Goal: Task Accomplishment & Management: Use online tool/utility

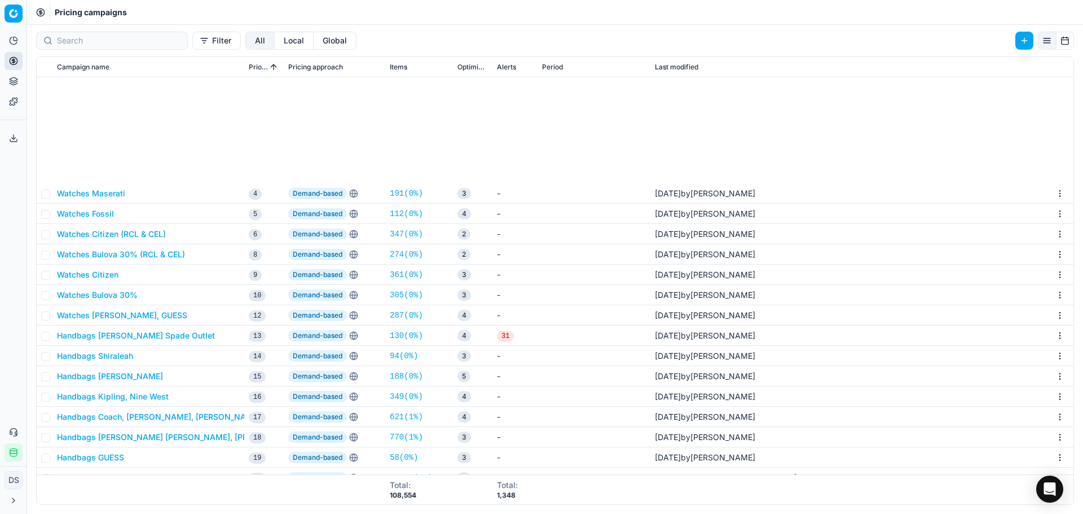
scroll to position [169, 0]
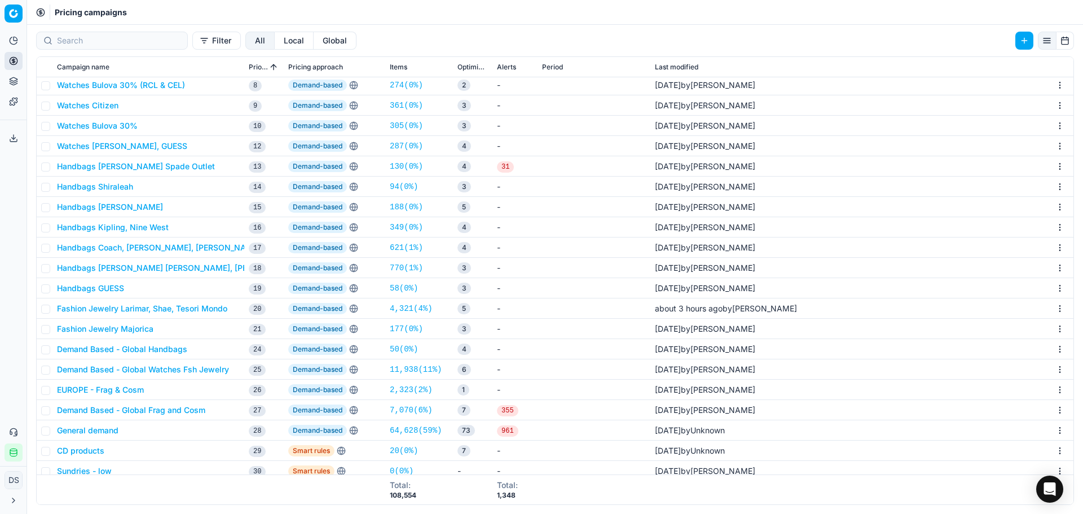
click at [162, 313] on button "Fashion Jewelry Larimar, Shae, Tesori Mondo" at bounding box center [142, 308] width 170 height 11
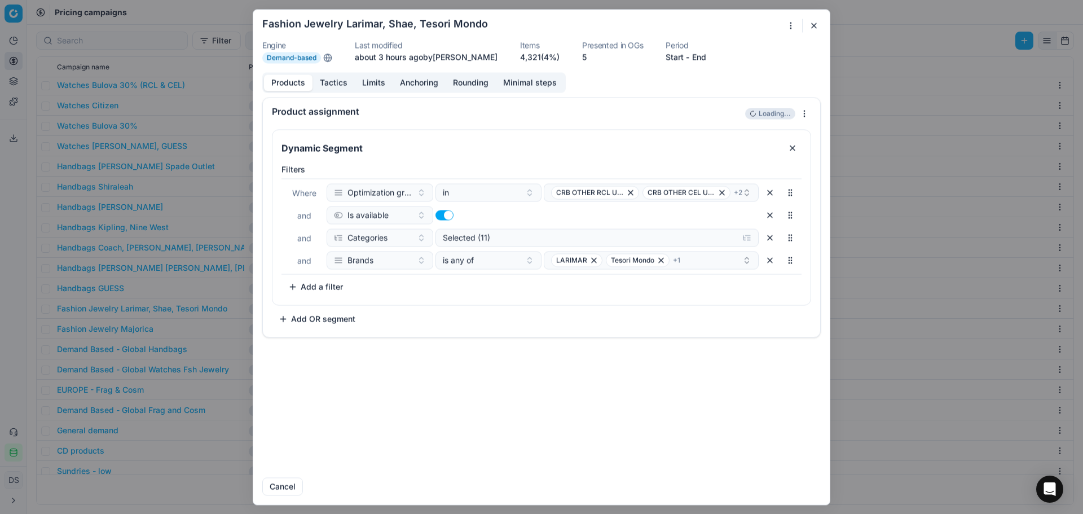
click at [341, 82] on button "Tactics" at bounding box center [333, 82] width 42 height 16
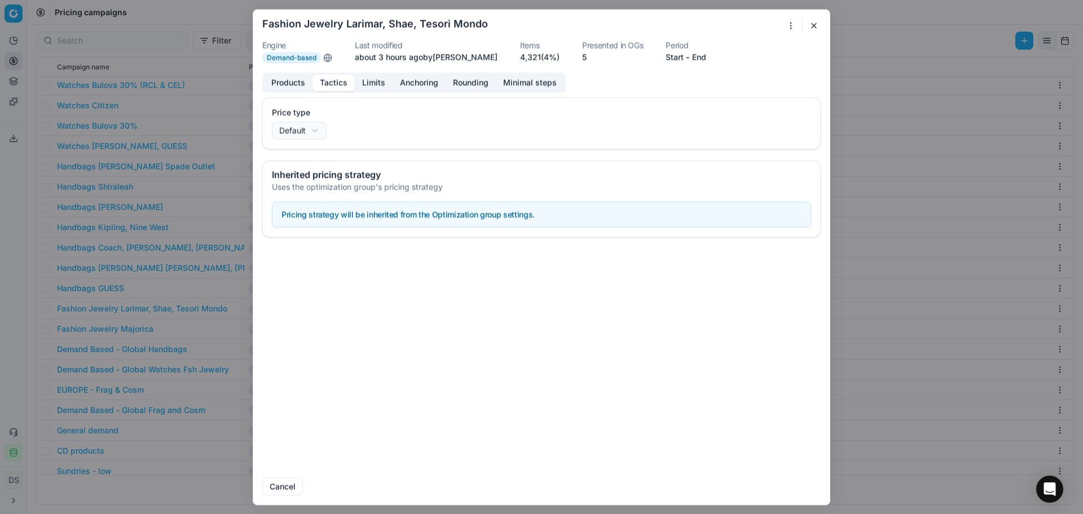
click at [376, 89] on button "Limits" at bounding box center [374, 82] width 38 height 16
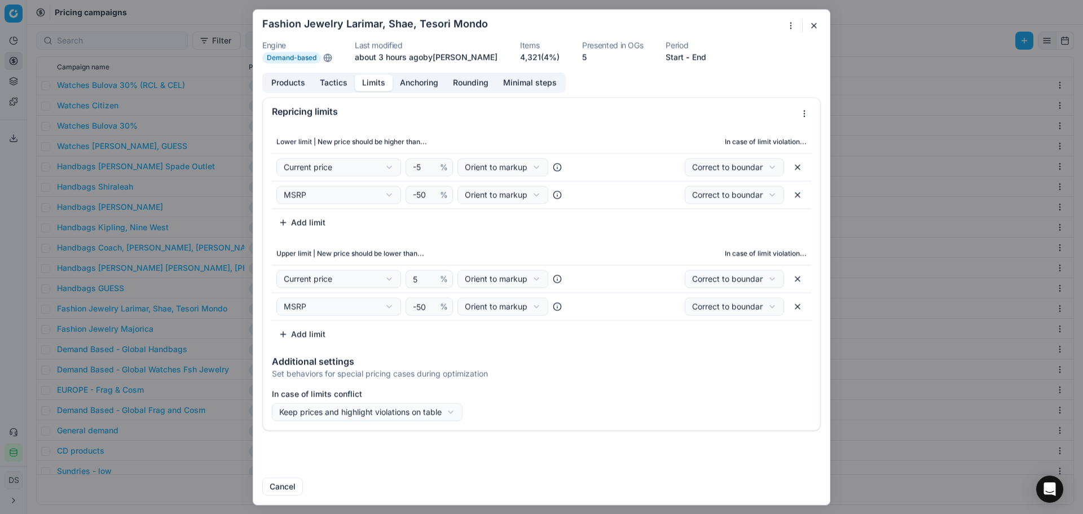
click at [796, 197] on button "button" at bounding box center [797, 195] width 18 height 18
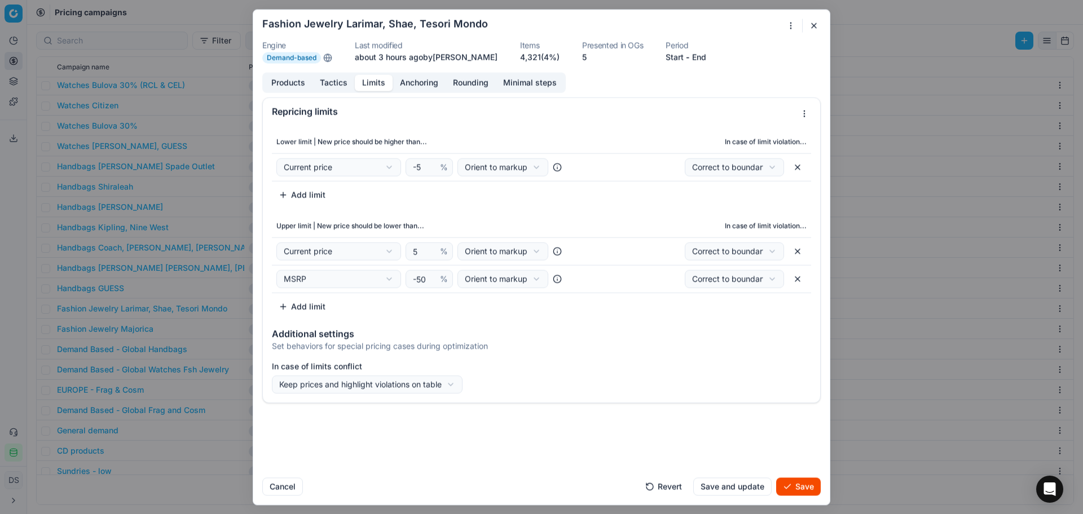
click at [796, 271] on button "button" at bounding box center [797, 279] width 18 height 18
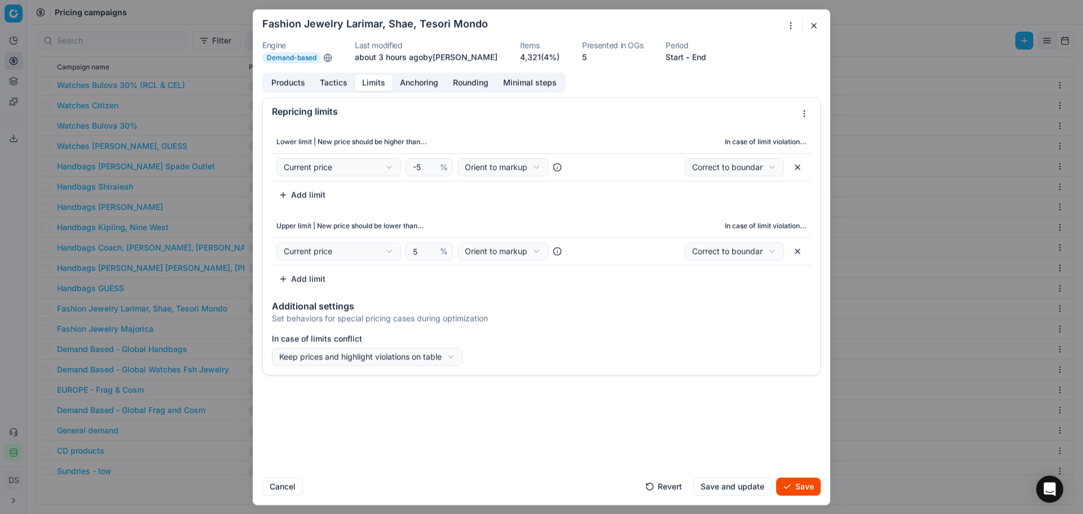
click at [812, 27] on button "button" at bounding box center [814, 26] width 14 height 14
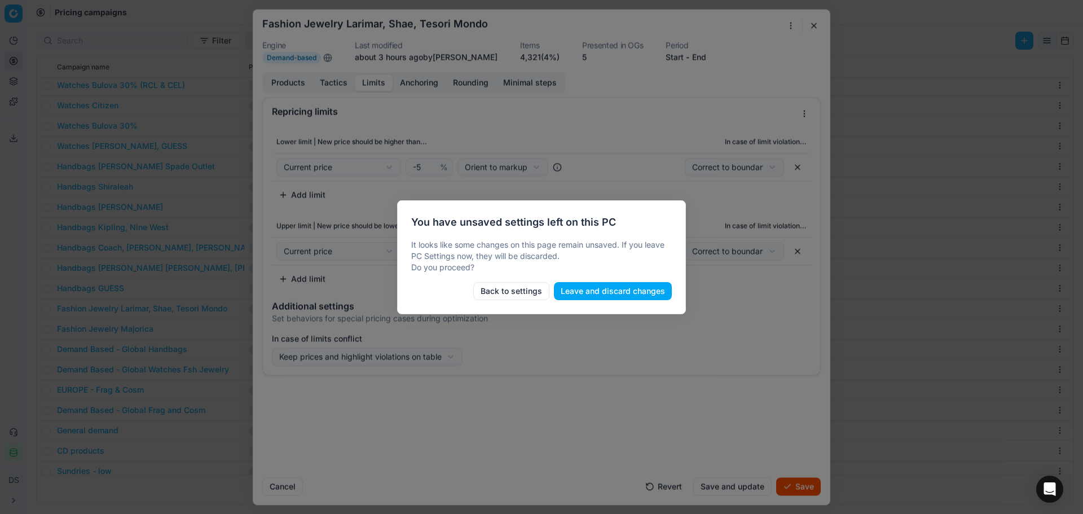
click at [591, 292] on button "Leave and discard changes" at bounding box center [613, 291] width 118 height 18
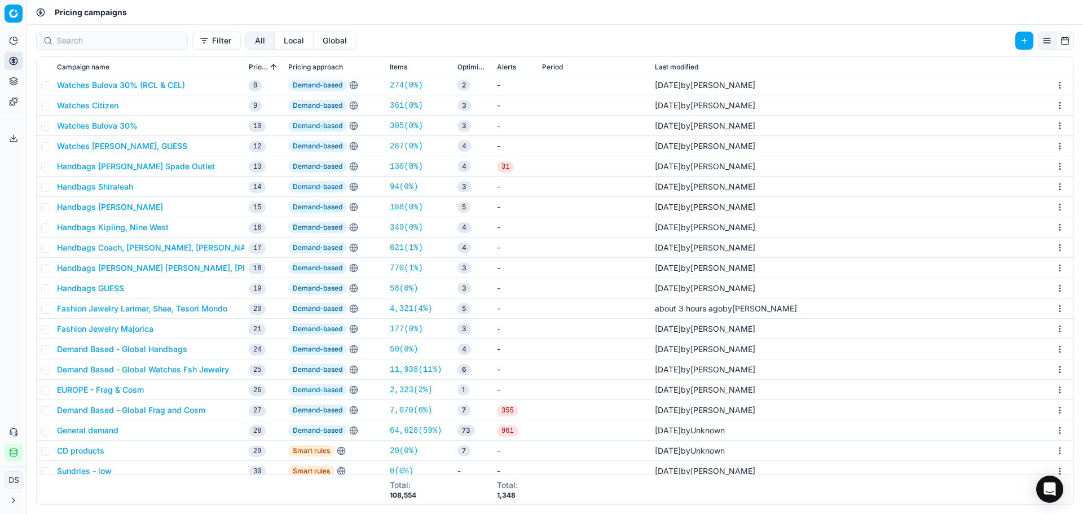
click at [175, 311] on button "Fashion Jewelry Larimar, Shae, Tesori Mondo" at bounding box center [142, 308] width 170 height 11
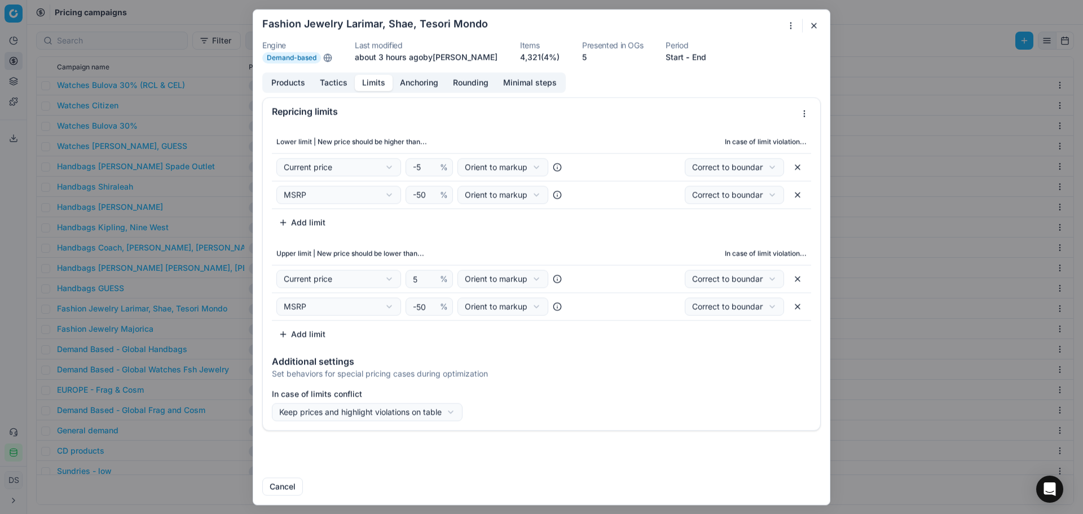
click at [381, 87] on button "Limits" at bounding box center [374, 82] width 38 height 16
click at [801, 169] on button "button" at bounding box center [797, 167] width 18 height 18
select select "msrp"
type input "-50"
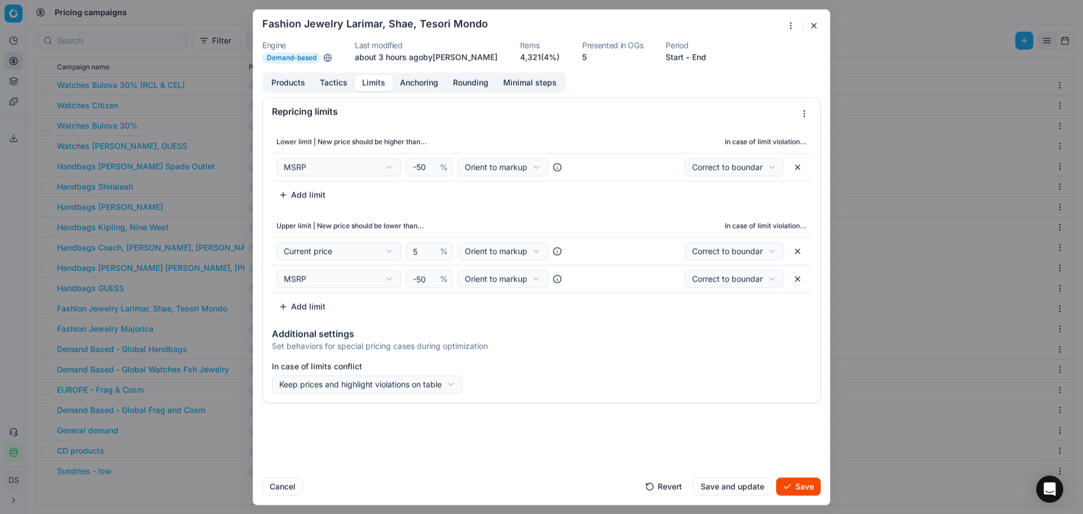
click at [796, 249] on button "button" at bounding box center [797, 251] width 18 height 18
select select "msrp"
type input "-50"
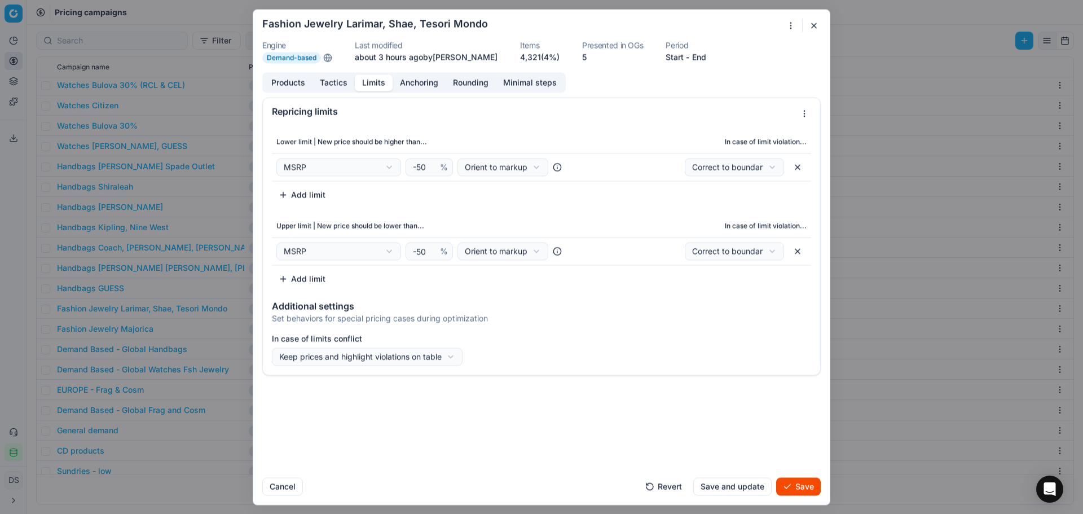
drag, startPoint x: 797, startPoint y: 488, endPoint x: 793, endPoint y: 498, distance: 10.9
click at [797, 489] on button "Save" at bounding box center [798, 486] width 45 height 18
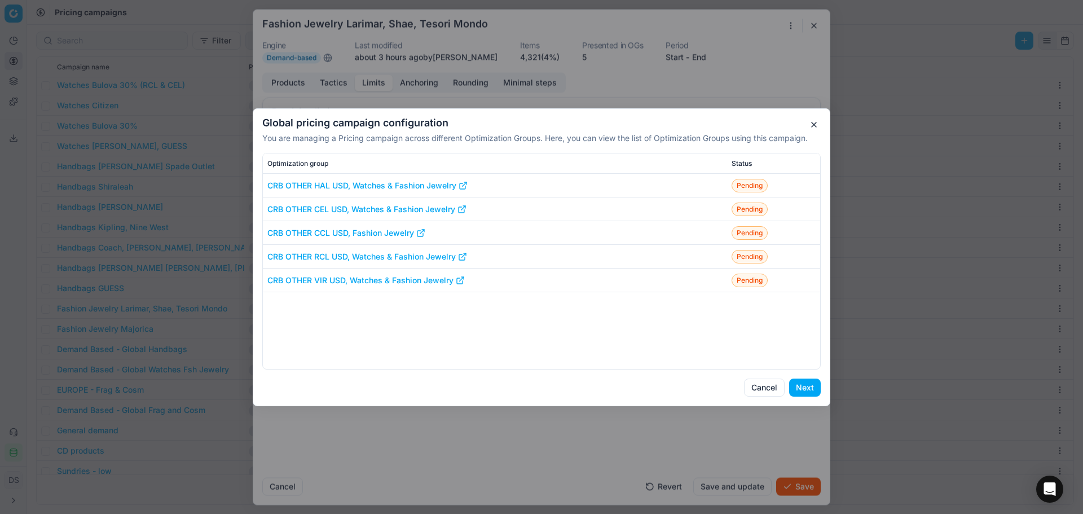
click at [805, 387] on button "Next" at bounding box center [805, 387] width 32 height 18
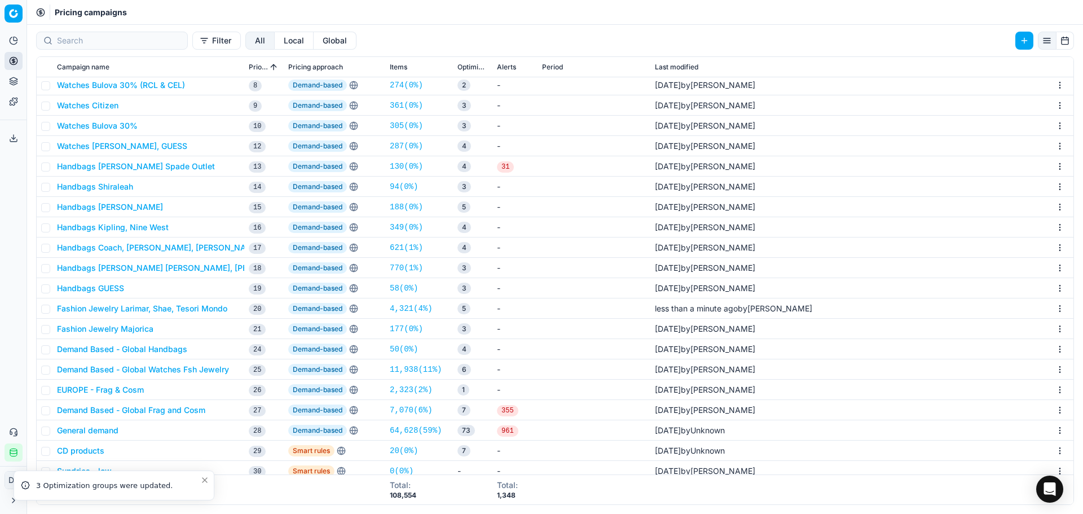
click at [164, 307] on button "Fashion Jewelry Larimar, Shae, Tesori Mondo" at bounding box center [142, 308] width 170 height 11
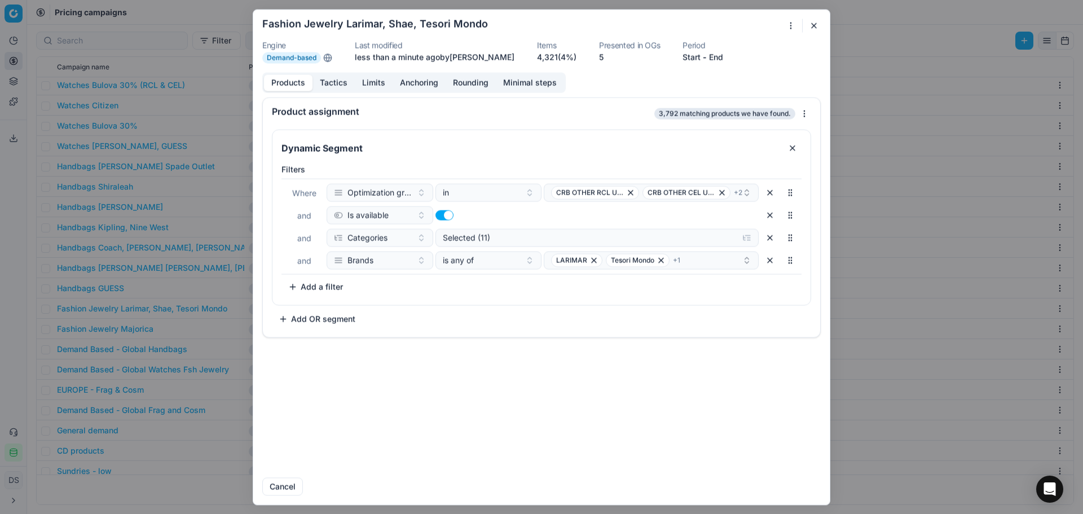
click at [815, 19] on button "button" at bounding box center [814, 26] width 14 height 14
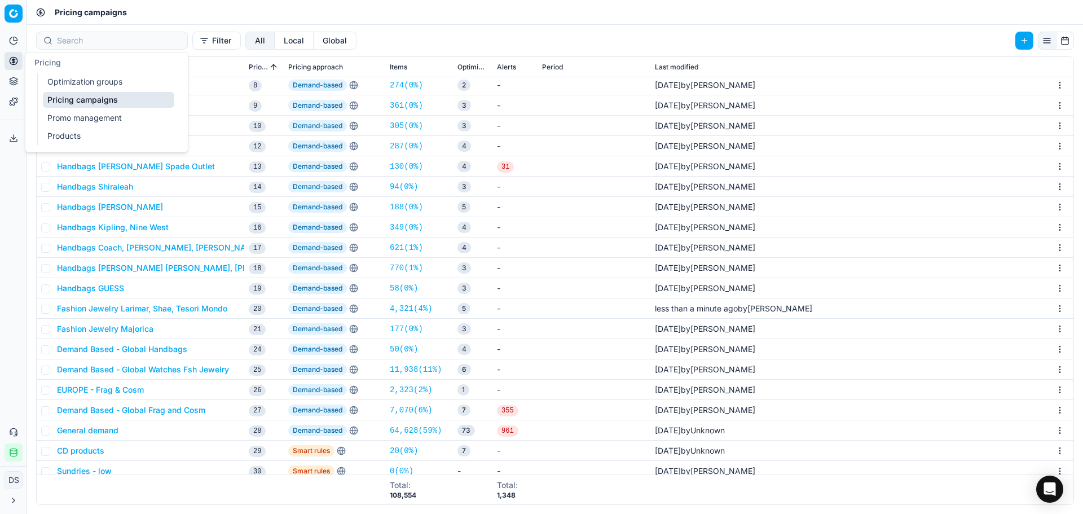
click at [78, 89] on link "Optimization groups" at bounding box center [108, 82] width 131 height 16
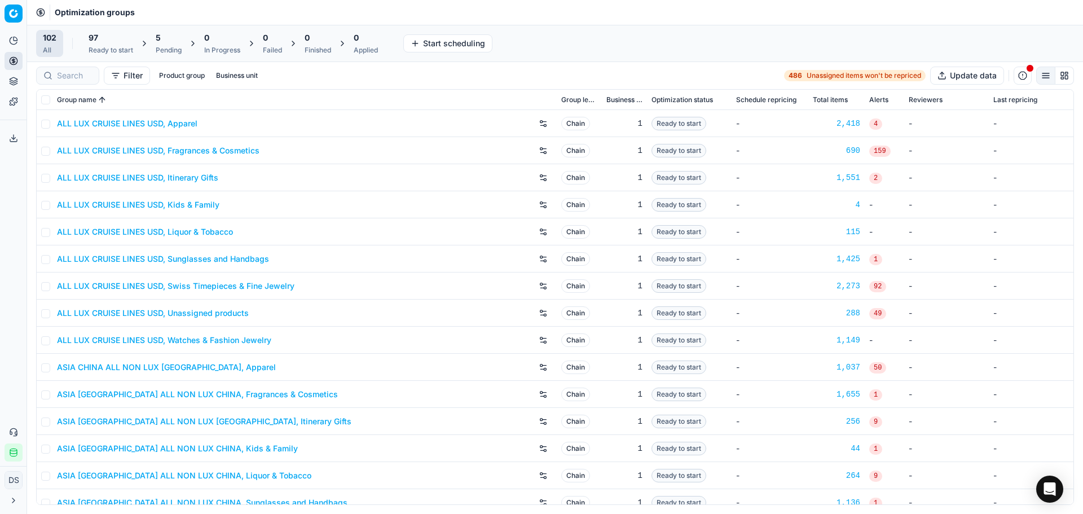
click at [174, 48] on div "Pending" at bounding box center [169, 50] width 26 height 9
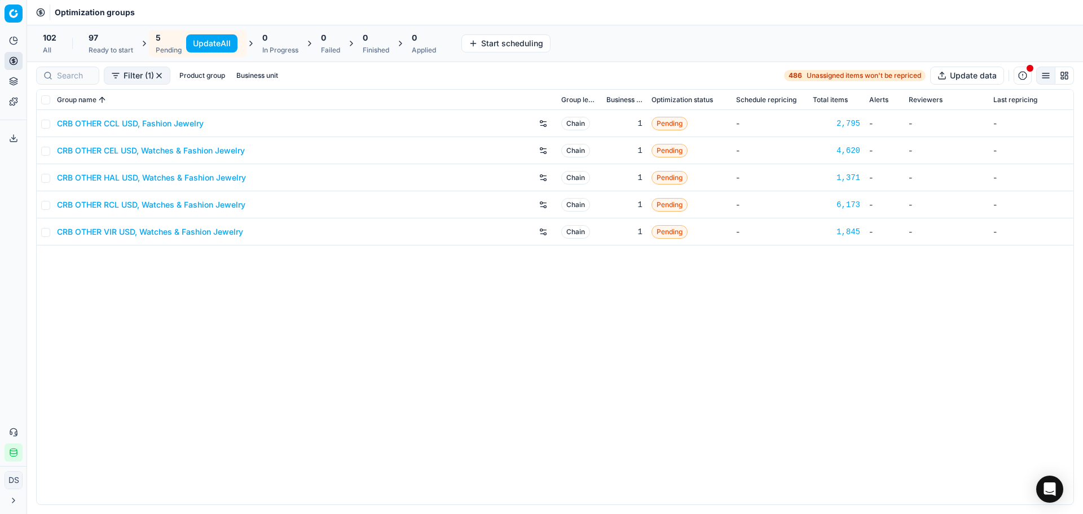
click at [208, 43] on button "Update All" at bounding box center [211, 43] width 51 height 18
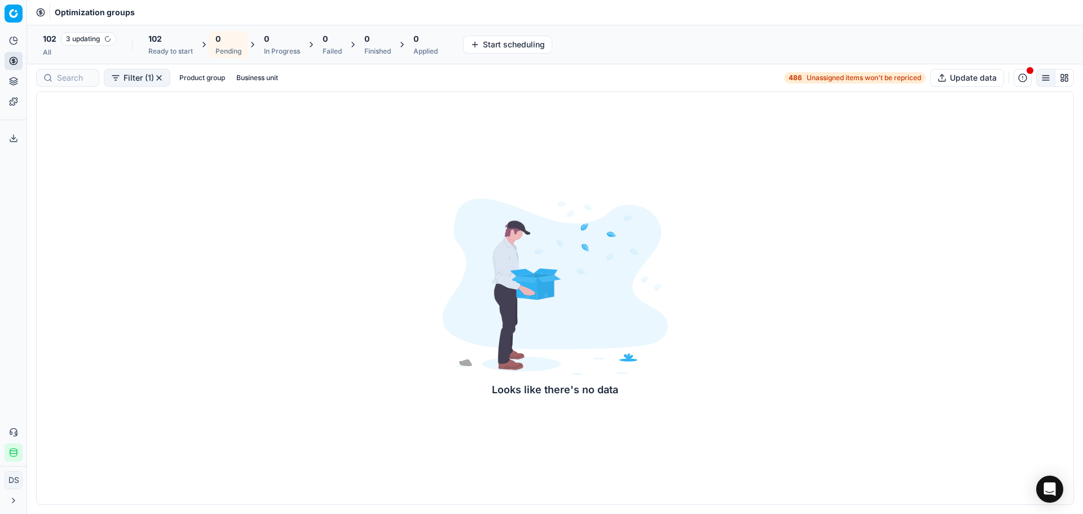
click at [111, 46] on div "102 3 updating All" at bounding box center [79, 44] width 73 height 25
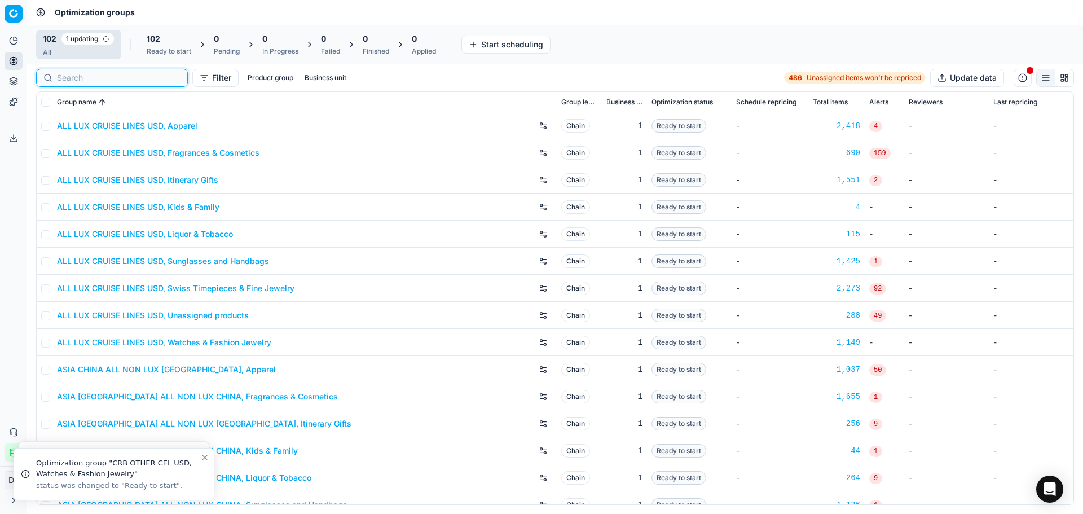
click at [75, 79] on input at bounding box center [118, 77] width 123 height 11
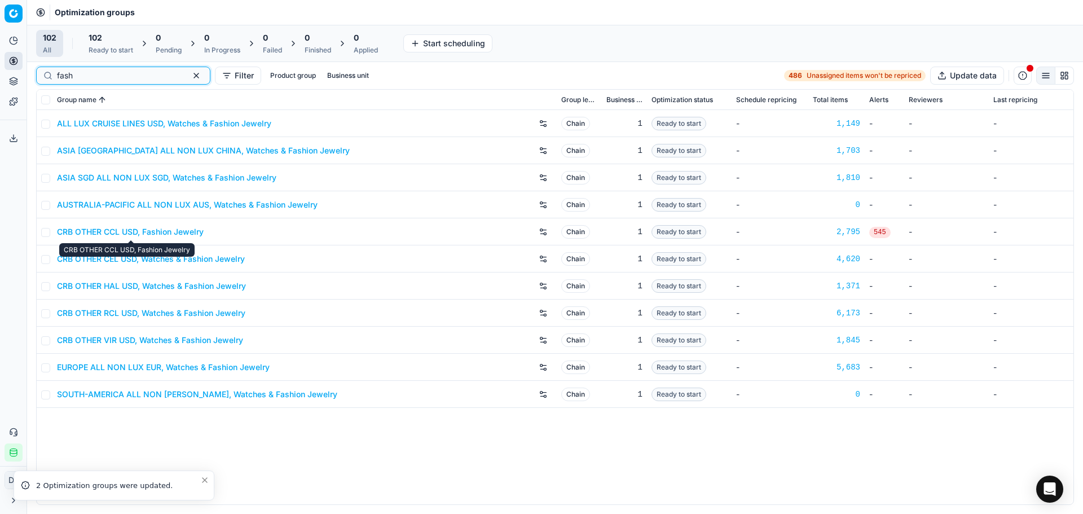
type input "fash"
click at [161, 263] on link "CRB OTHER CEL USD, Watches & Fashion Jewelry" at bounding box center [151, 258] width 188 height 11
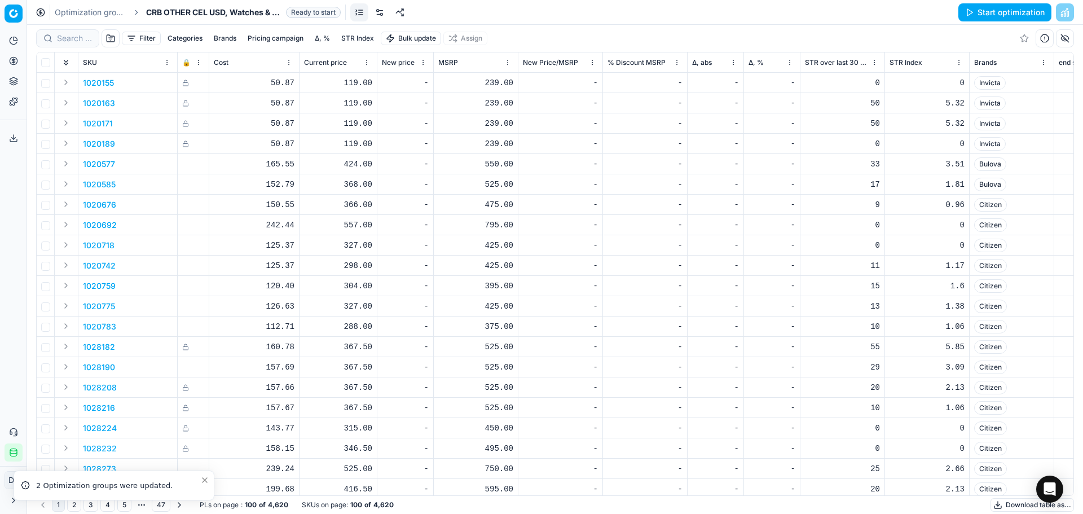
click at [380, 15] on link at bounding box center [379, 12] width 18 height 18
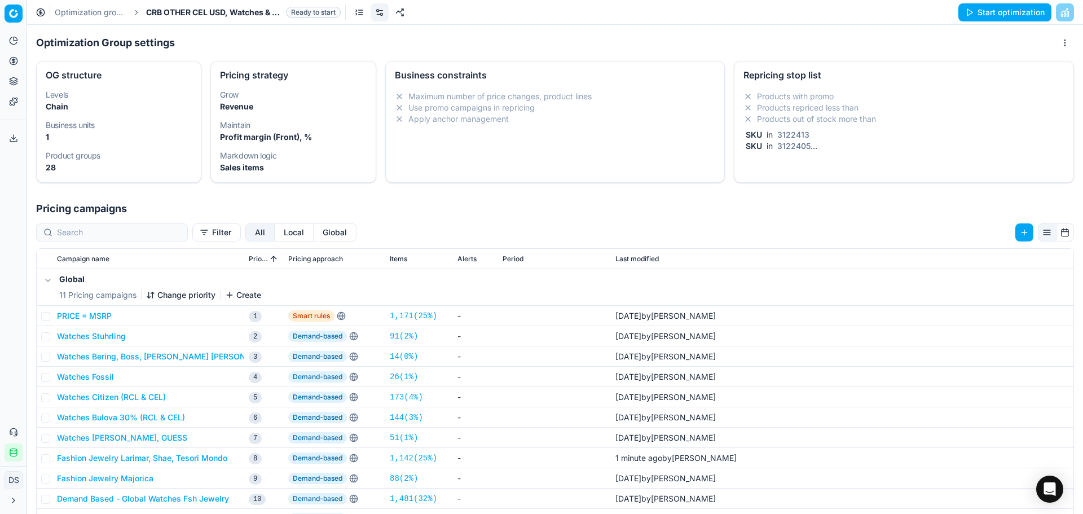
click at [813, 138] on div "SKU in 3122413" at bounding box center [901, 134] width 316 height 11
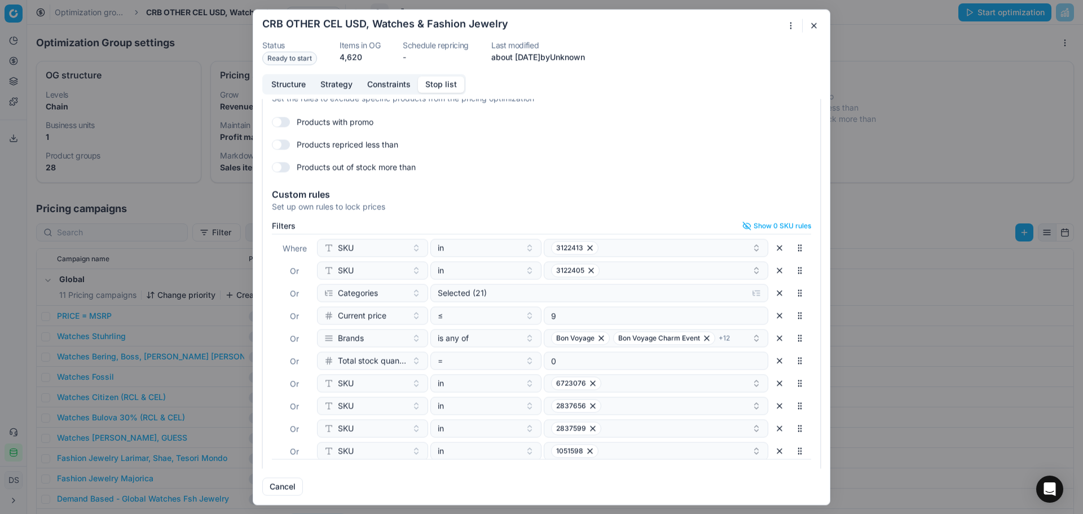
scroll to position [49, 0]
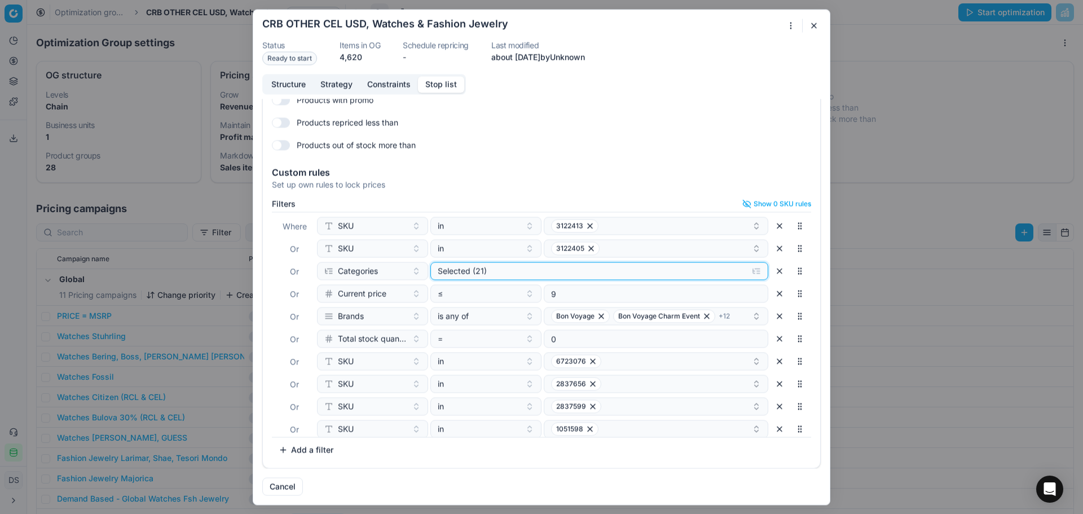
click at [693, 265] on div "Selected (21)" at bounding box center [590, 270] width 305 height 11
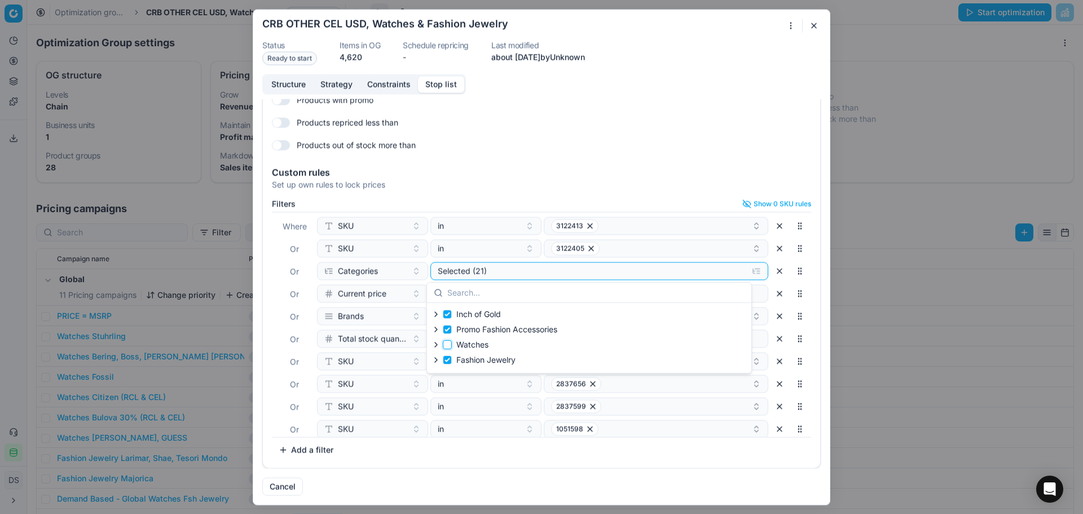
click at [450, 348] on input "Watches" at bounding box center [447, 344] width 9 height 9
checkbox input "true"
click at [450, 355] on label "Fashion Jewelry" at bounding box center [479, 359] width 73 height 11
click at [450, 355] on input "Fashion Jewelry" at bounding box center [447, 359] width 9 height 9
checkbox input "false"
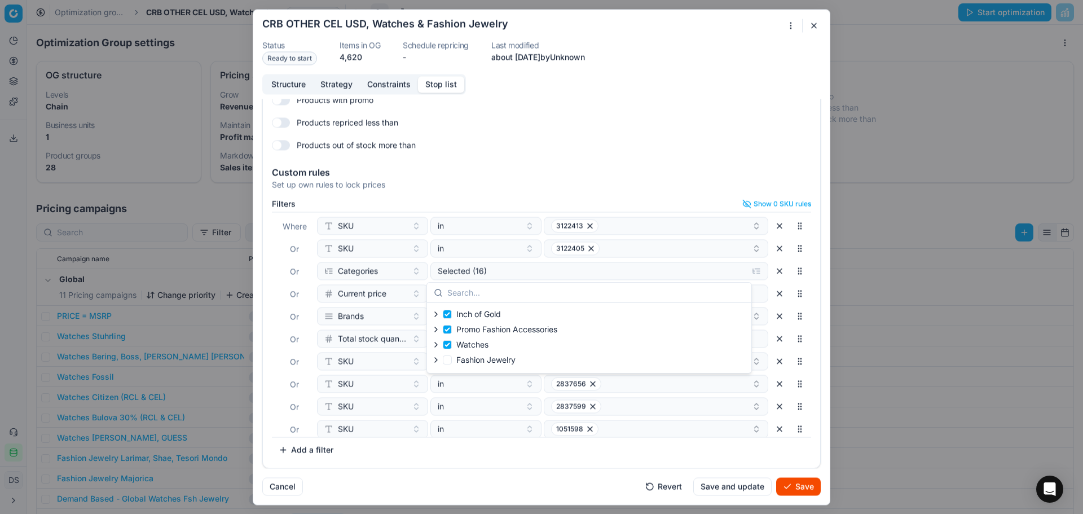
click at [641, 184] on div "Set up own rules to lock prices" at bounding box center [541, 184] width 539 height 11
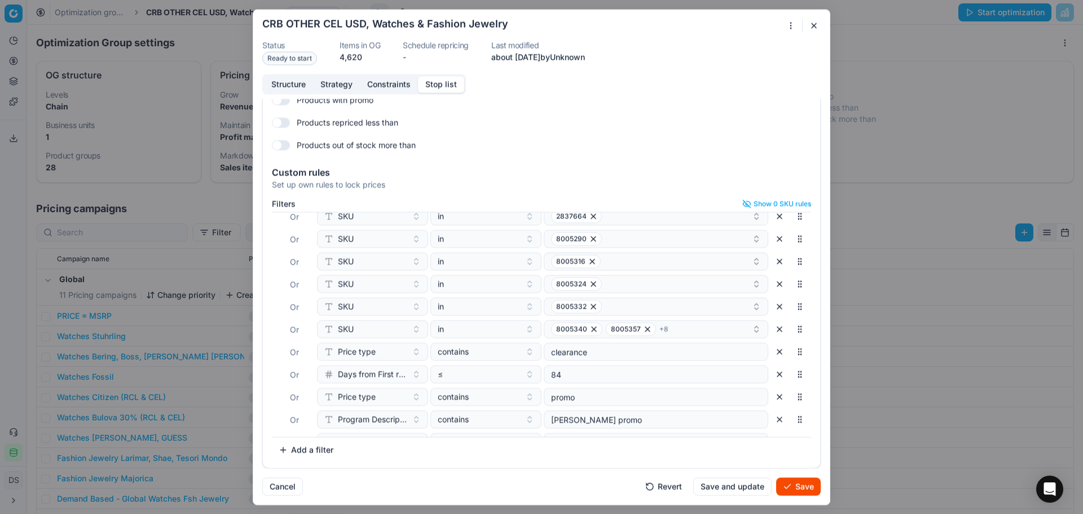
scroll to position [276, 0]
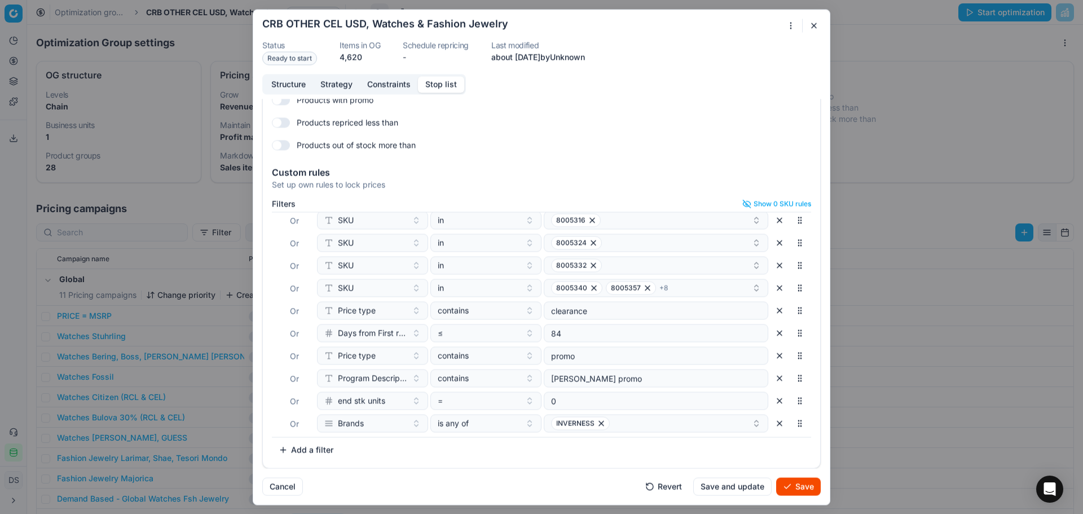
click at [320, 452] on button "Add a filter" at bounding box center [306, 449] width 68 height 18
type input "bran"
click at [350, 399] on div "Brands" at bounding box center [393, 404] width 146 height 18
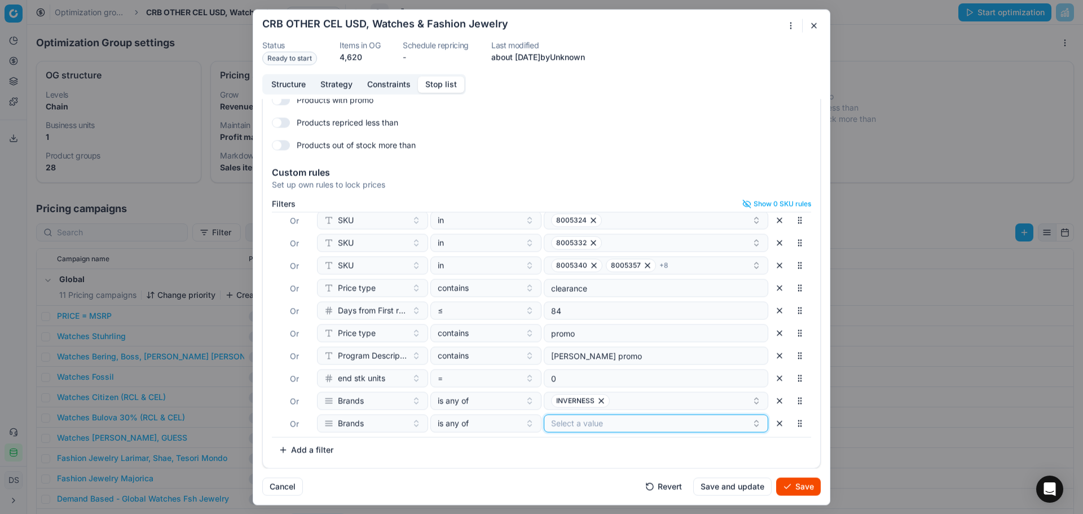
click at [598, 429] on button "Select a value" at bounding box center [656, 423] width 224 height 18
type input "maj"
click at [592, 462] on div "MAJORICA" at bounding box center [643, 466] width 211 height 18
click at [819, 491] on button "Save" at bounding box center [798, 486] width 45 height 18
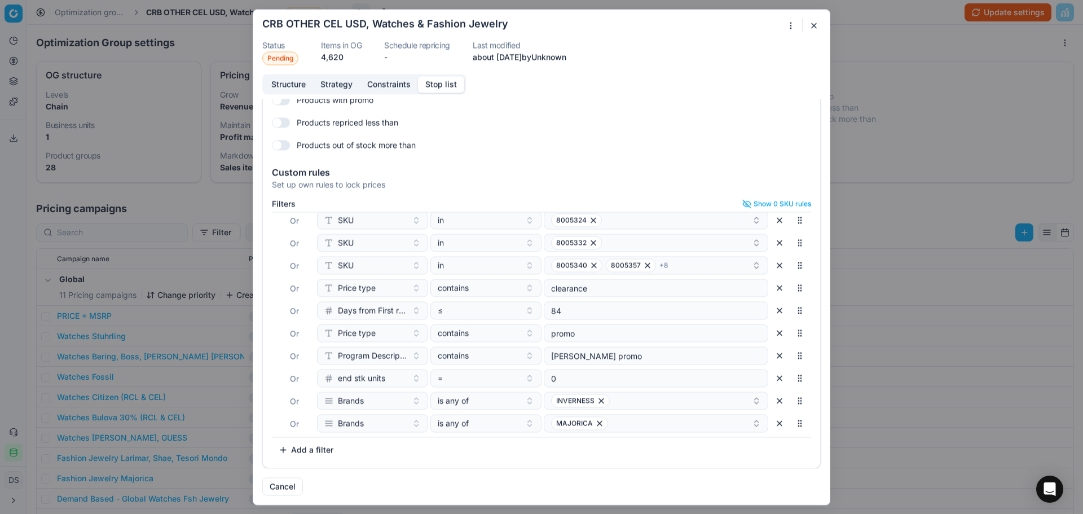
click at [923, 70] on div "Oprimization group is saving... CRB OTHER CEL USD, Watches & Fashion Jewelry St…" at bounding box center [541, 257] width 1083 height 514
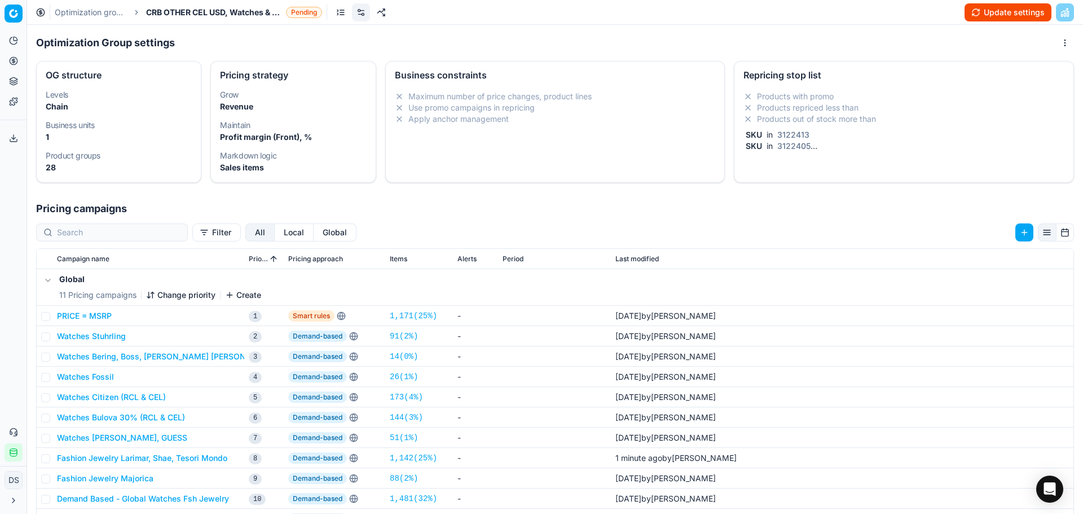
click at [990, 15] on button "Update settings" at bounding box center [1007, 12] width 87 height 18
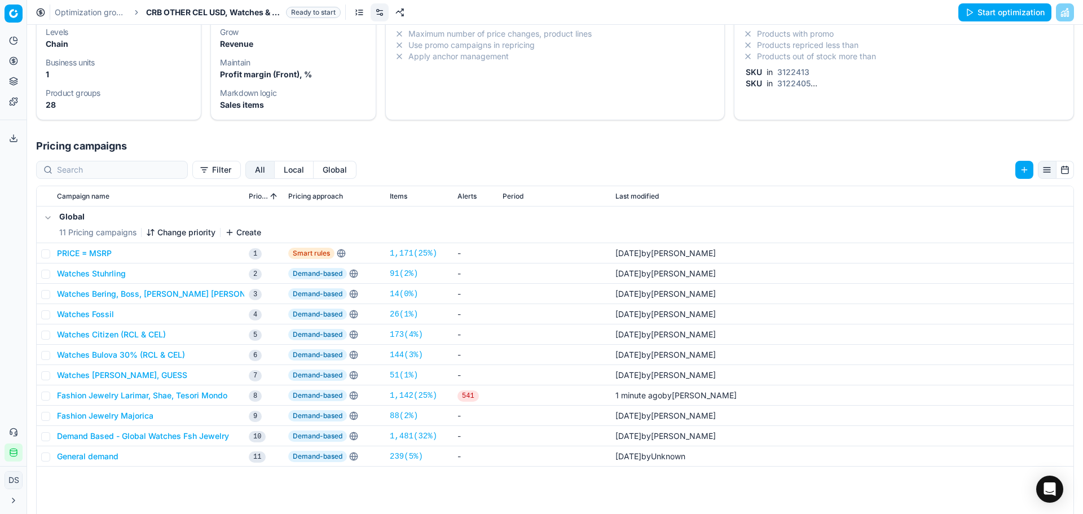
scroll to position [0, 0]
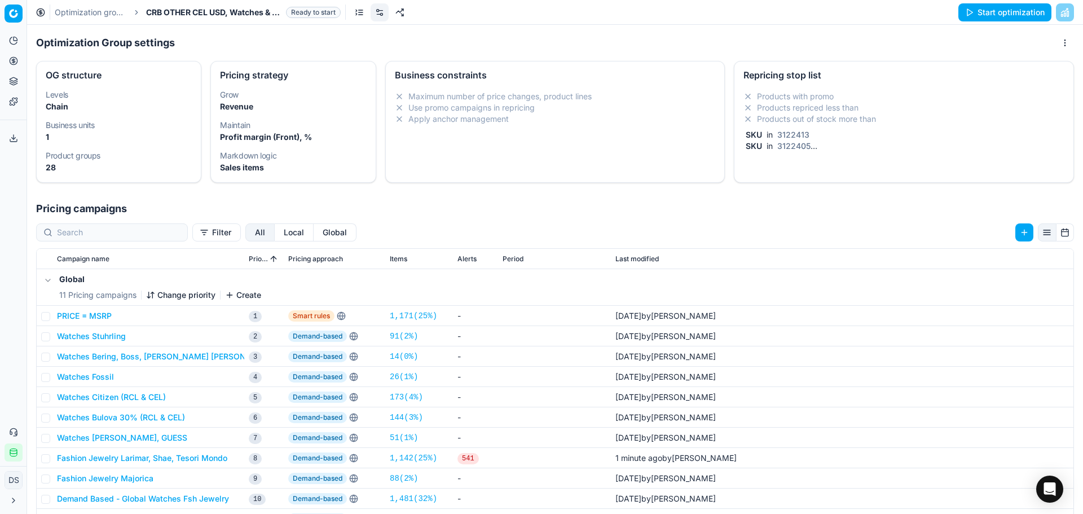
click at [1026, 6] on button "Start optimization" at bounding box center [1004, 12] width 93 height 18
click at [1021, 15] on button "Start optimization" at bounding box center [1004, 12] width 93 height 18
click at [98, 11] on link "Optimization groups" at bounding box center [91, 12] width 72 height 11
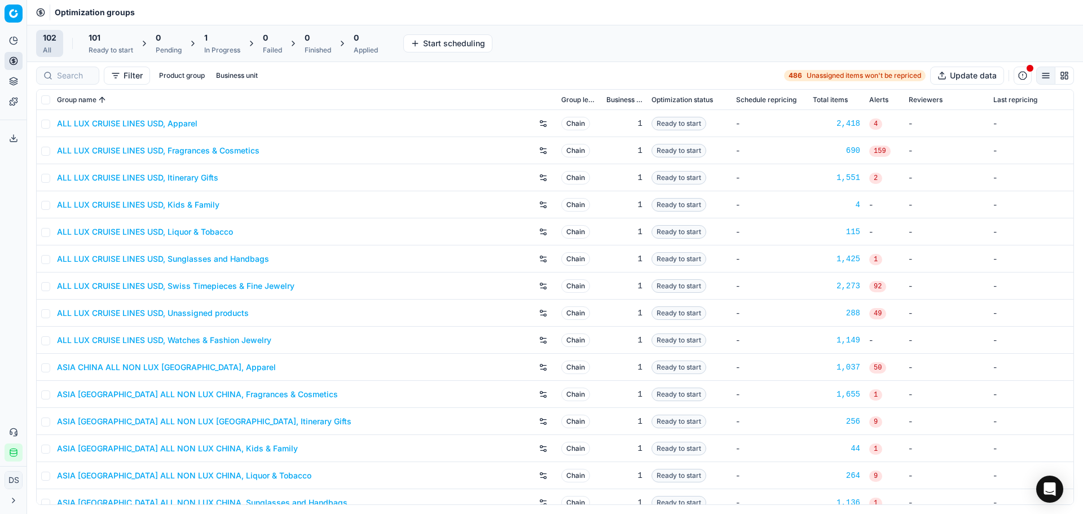
click at [215, 46] on div "In Progress" at bounding box center [222, 50] width 36 height 9
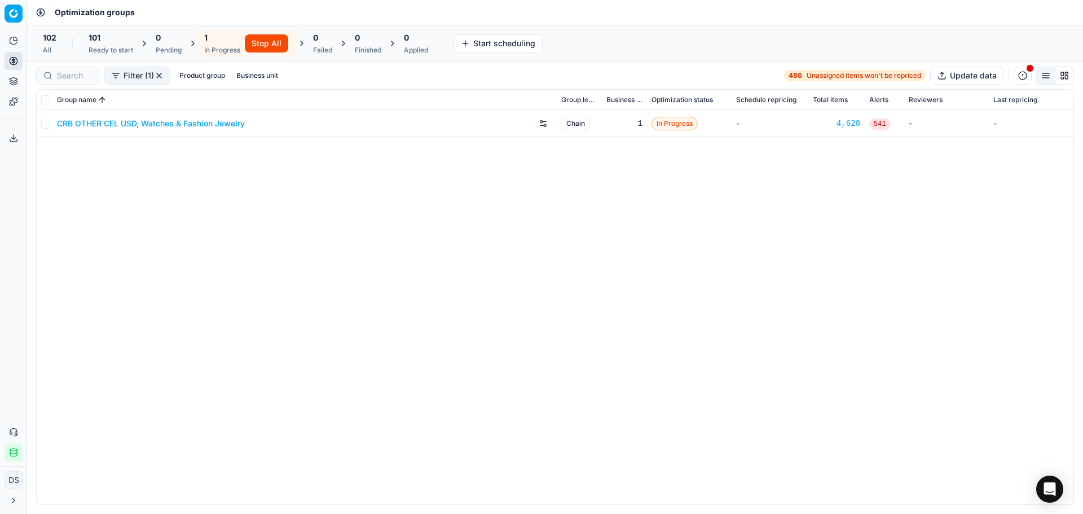
click at [125, 48] on div "Ready to start" at bounding box center [111, 50] width 45 height 9
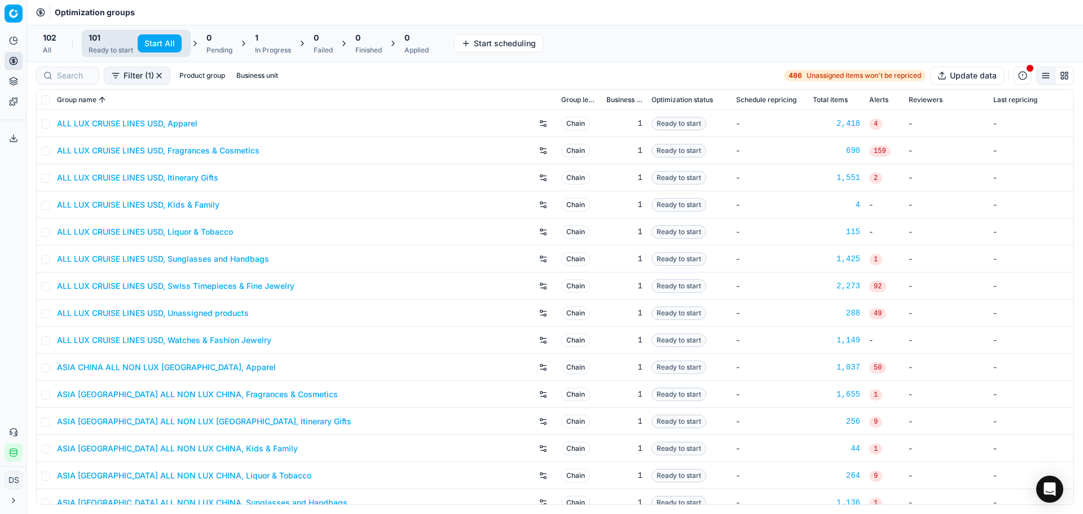
click at [81, 82] on div at bounding box center [67, 76] width 63 height 18
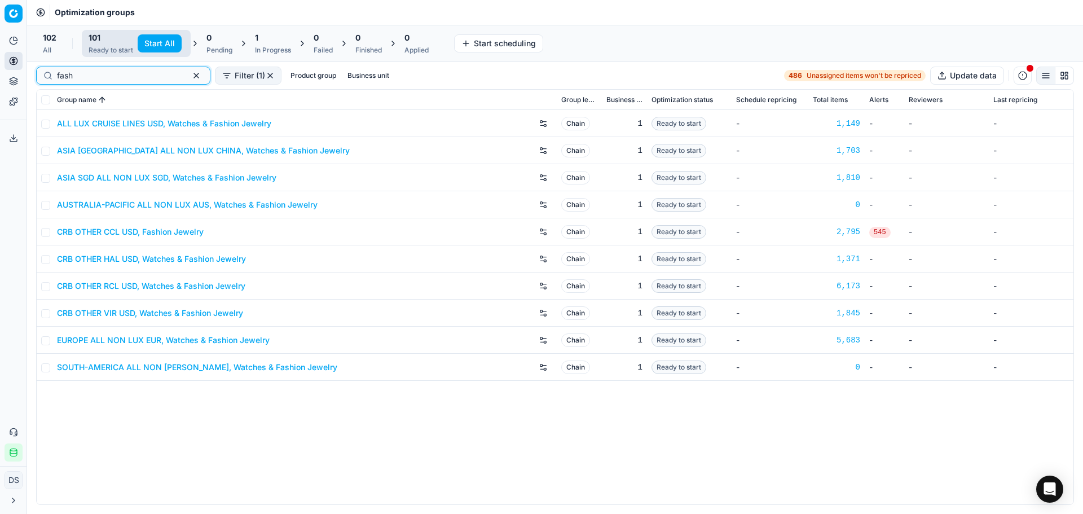
type input "fash"
click at [159, 313] on link "CRB OTHER VIR USD, Watches & Fashion Jewelry" at bounding box center [150, 312] width 186 height 11
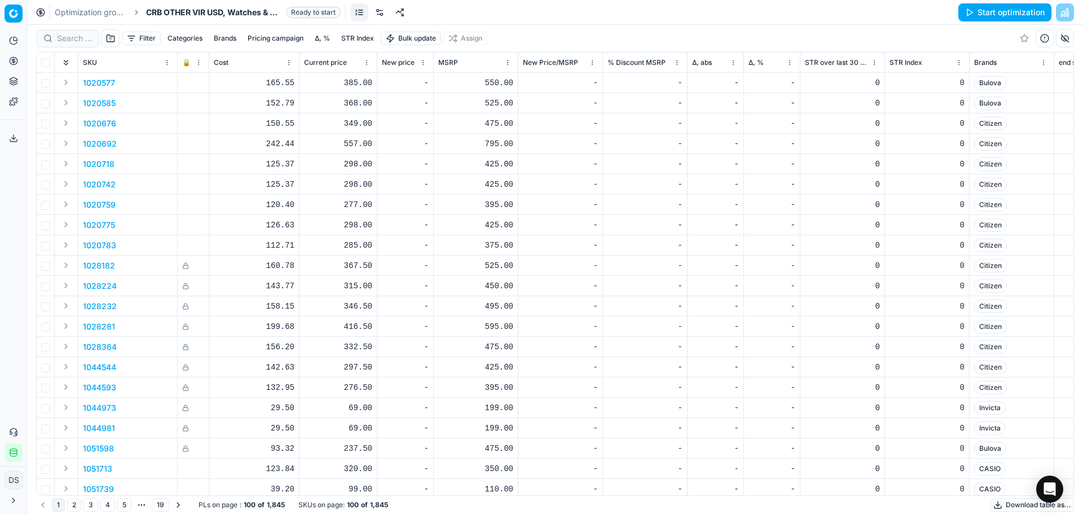
click at [377, 14] on link at bounding box center [379, 12] width 18 height 18
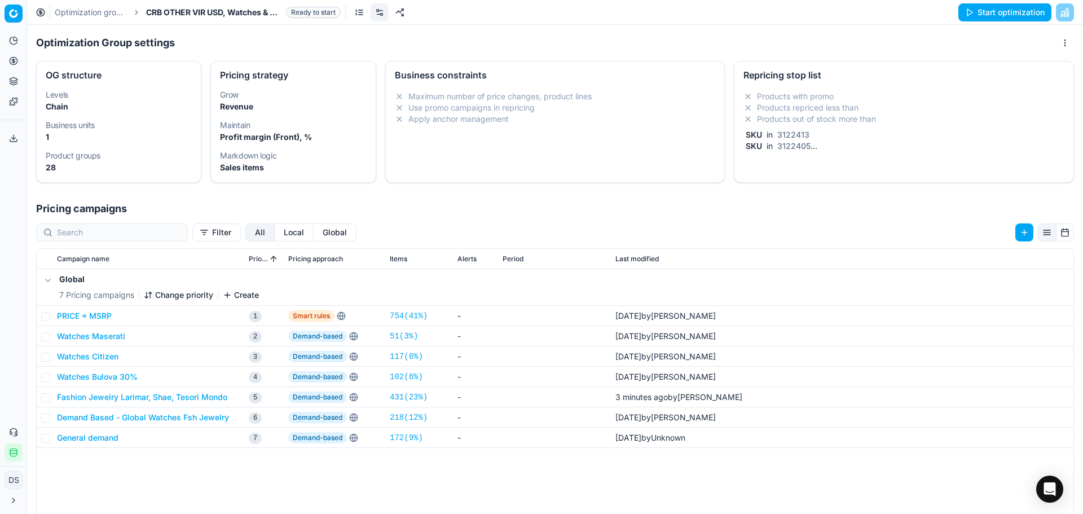
click at [868, 114] on li "Products out of stock more than" at bounding box center [903, 118] width 321 height 11
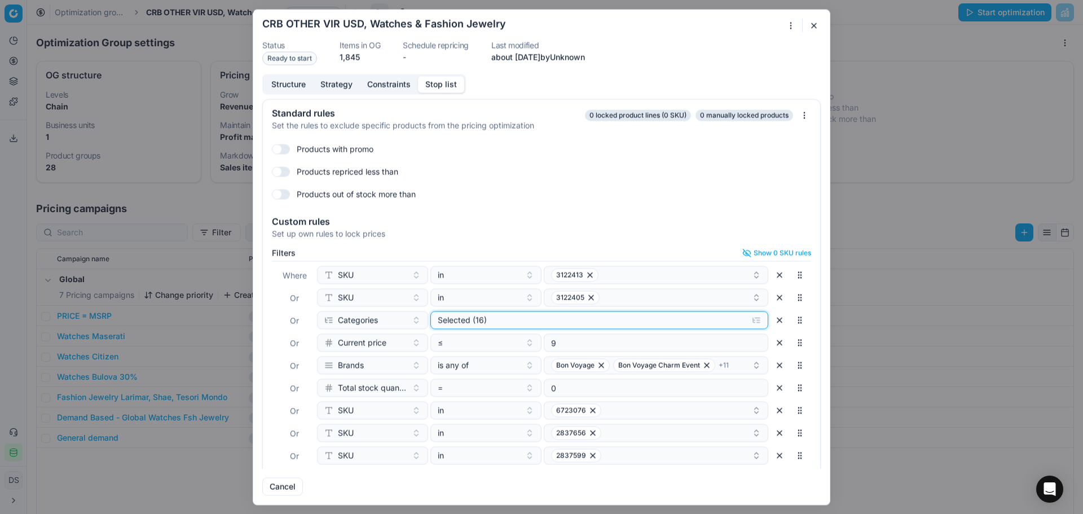
click at [603, 326] on button "Selected (16)" at bounding box center [599, 320] width 338 height 18
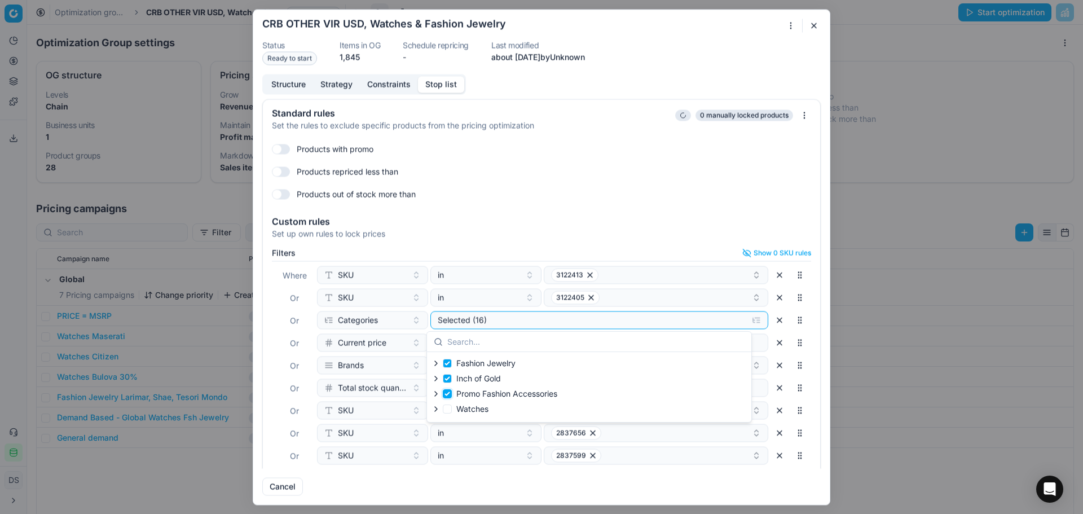
click at [448, 392] on input "Promo Fashion Accessories" at bounding box center [447, 393] width 9 height 9
click at [448, 394] on input "Promo Fashion Accessories" at bounding box center [447, 393] width 9 height 9
checkbox input "true"
click at [447, 366] on input "Fashion Jewelry" at bounding box center [447, 363] width 9 height 9
checkbox input "false"
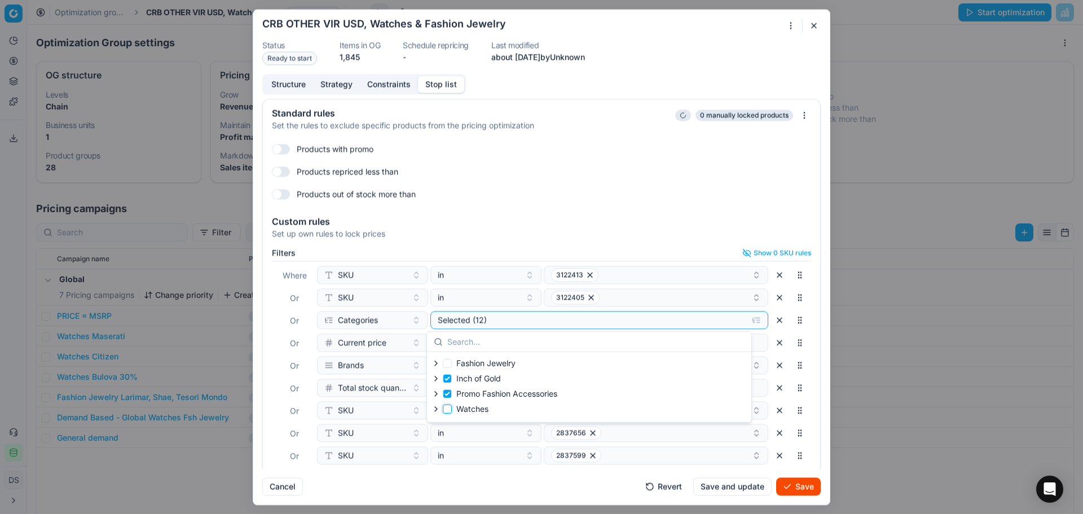
click at [447, 406] on input "Watches" at bounding box center [447, 408] width 9 height 9
checkbox input "true"
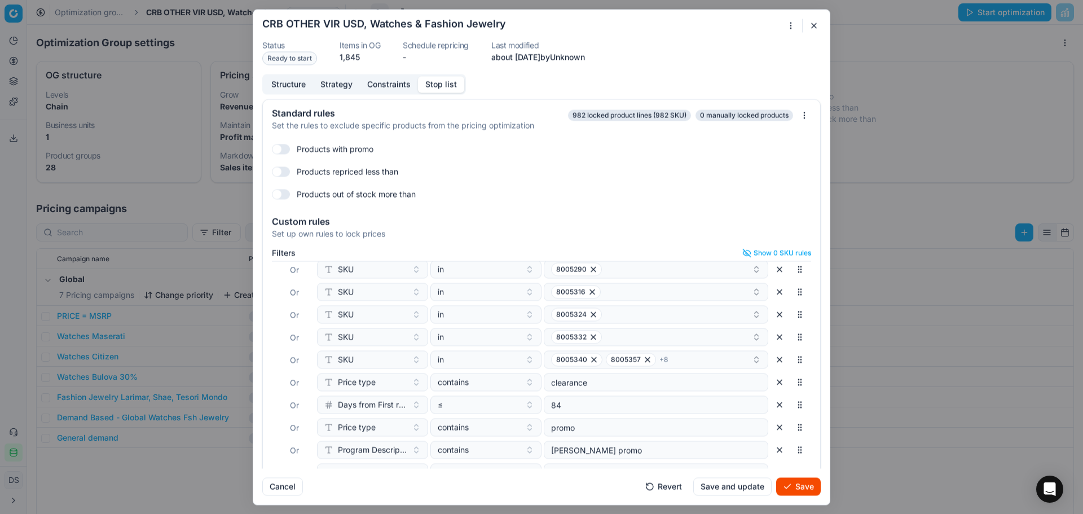
scroll to position [49, 0]
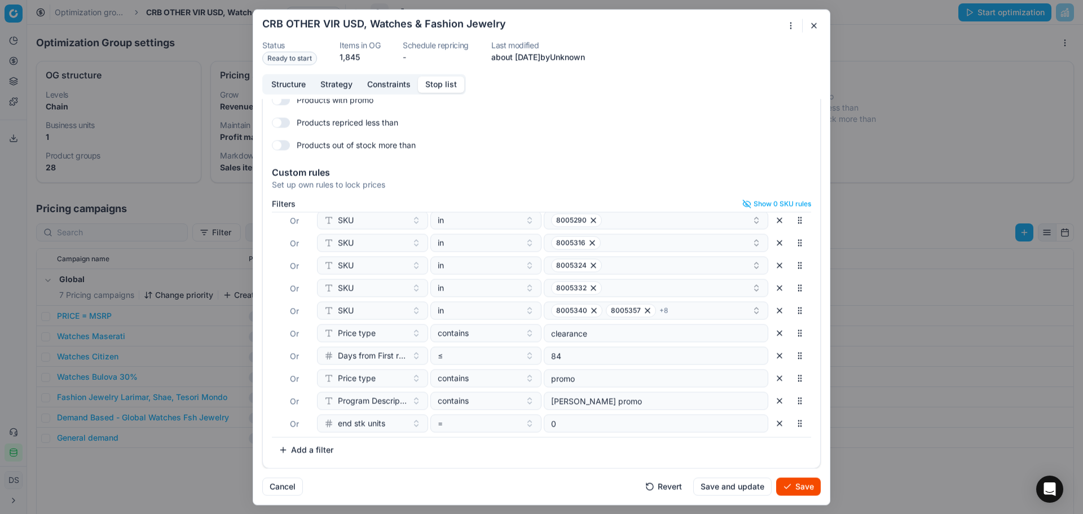
click at [298, 449] on button "Add a filter" at bounding box center [306, 449] width 68 height 18
type input "brand"
click at [388, 404] on div "Brands" at bounding box center [393, 404] width 146 height 18
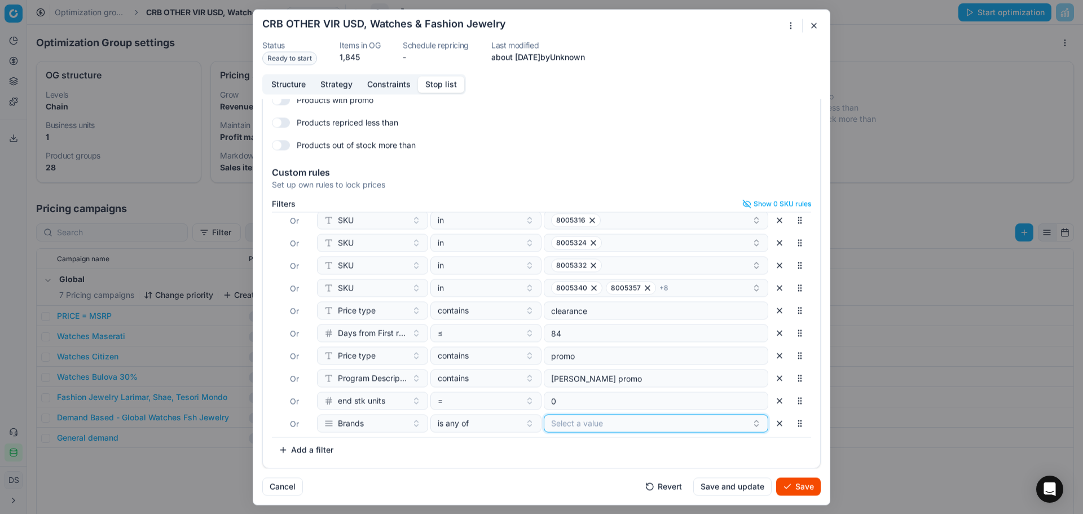
click at [575, 423] on button "Select a value" at bounding box center [656, 423] width 224 height 18
type input "m"
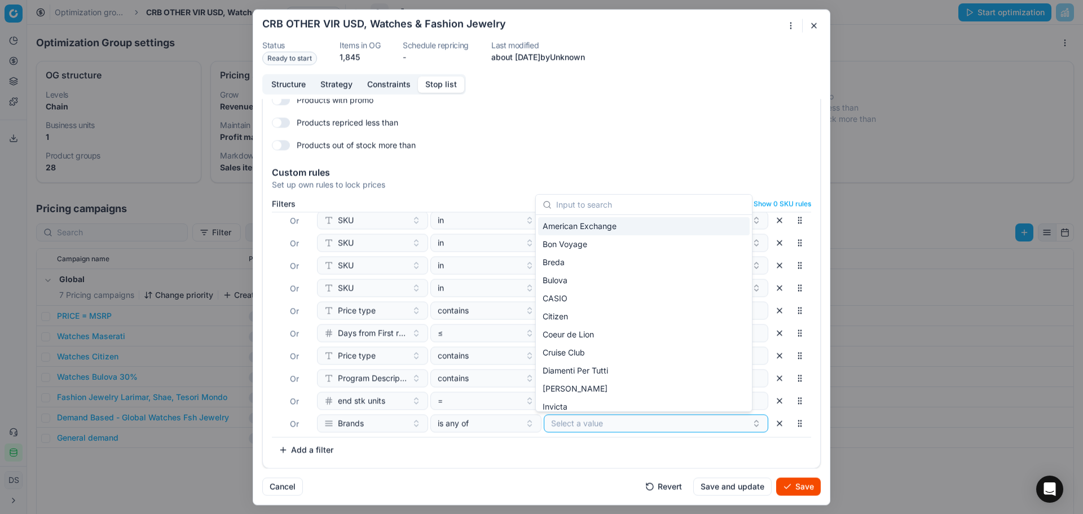
click at [437, 474] on div "Cancel Revert Save and update Save" at bounding box center [541, 481] width 558 height 27
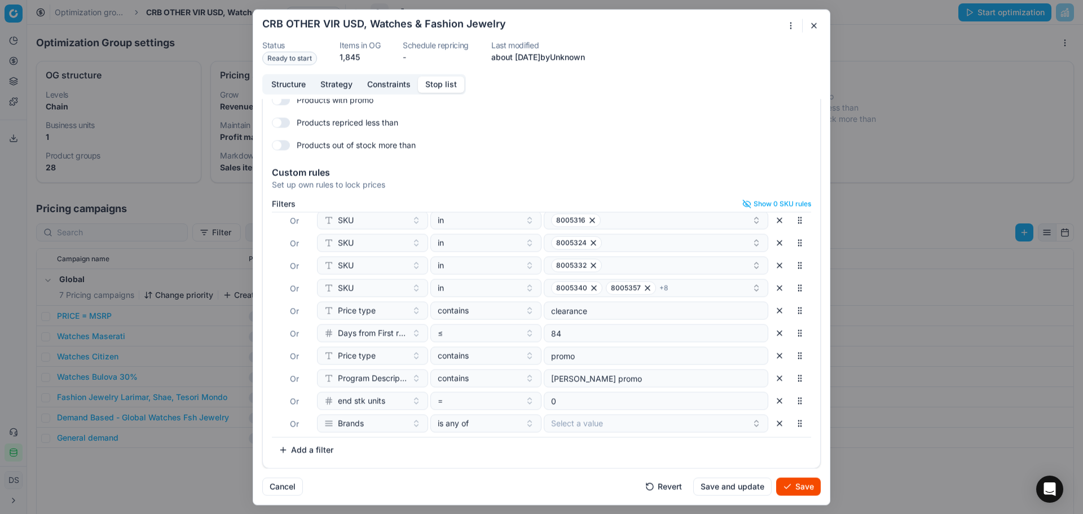
click at [770, 429] on button "button" at bounding box center [779, 423] width 18 height 18
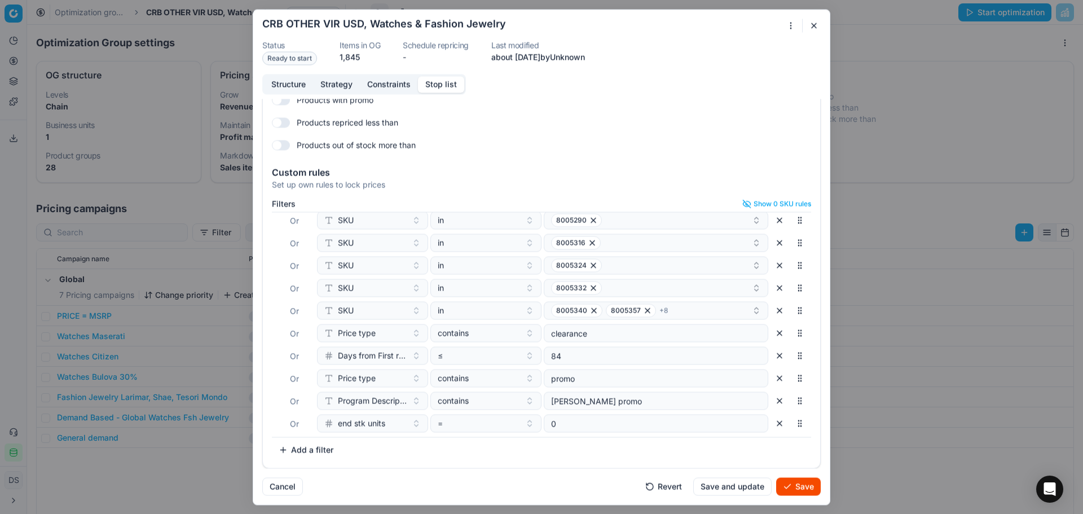
click at [804, 492] on button "Save" at bounding box center [798, 486] width 45 height 18
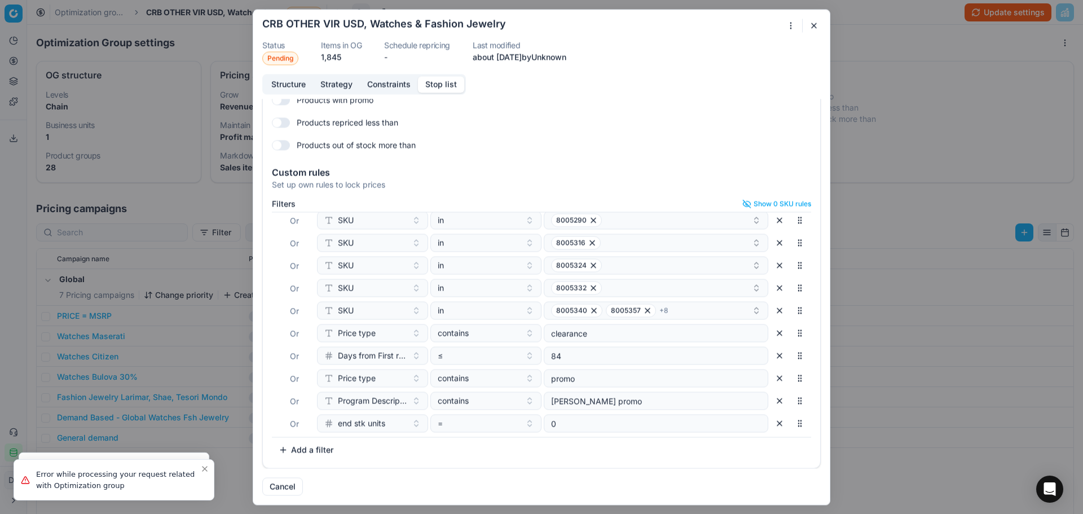
click at [913, 76] on div "Oprimization group is saving... CRB OTHER VIR USD, Watches & Fashion Jewelry St…" at bounding box center [541, 257] width 1083 height 514
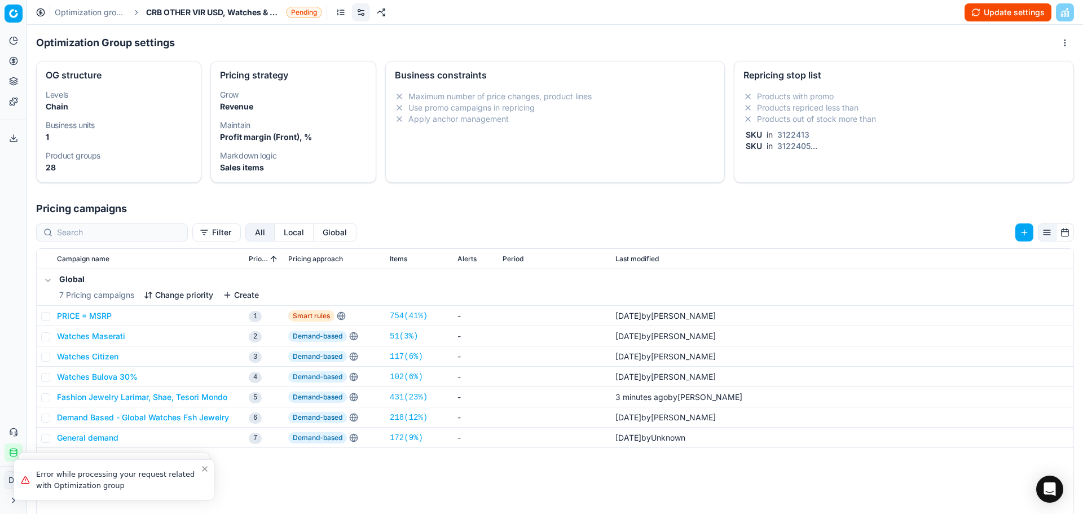
click at [1014, 16] on button "Update settings" at bounding box center [1007, 12] width 87 height 18
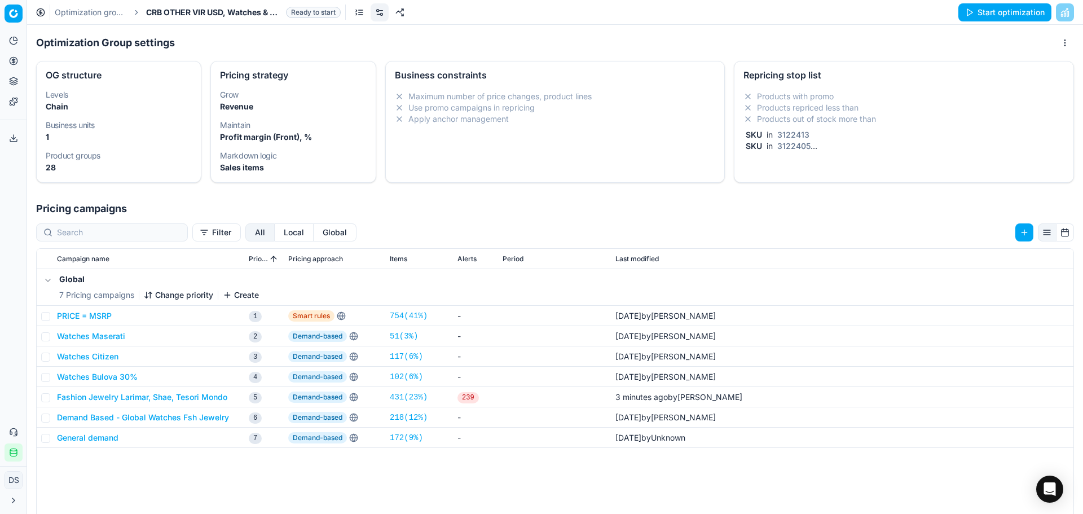
click at [976, 14] on button "Start optimization" at bounding box center [1004, 12] width 93 height 18
click at [120, 10] on link "Optimization groups" at bounding box center [91, 12] width 72 height 11
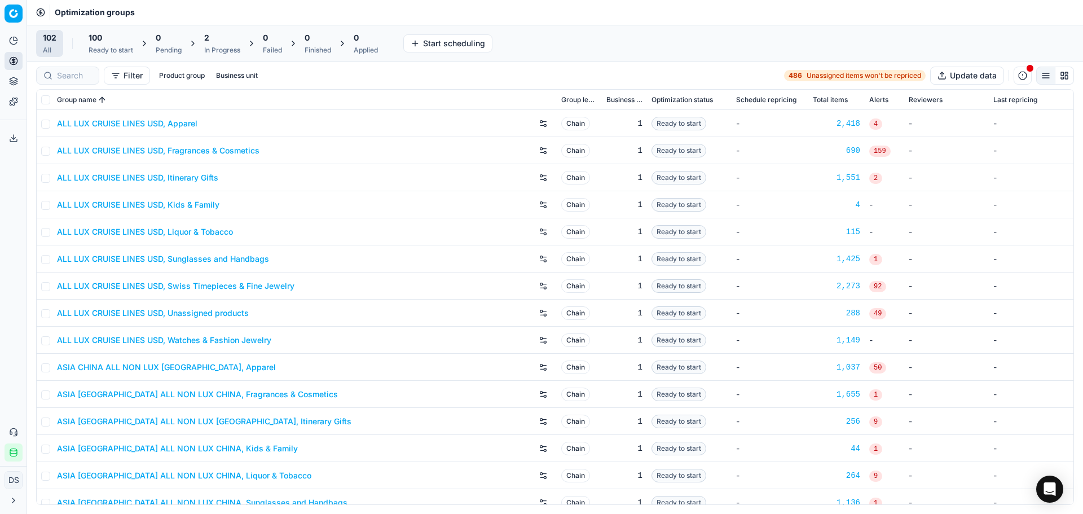
click at [112, 43] on div "100" at bounding box center [111, 37] width 45 height 11
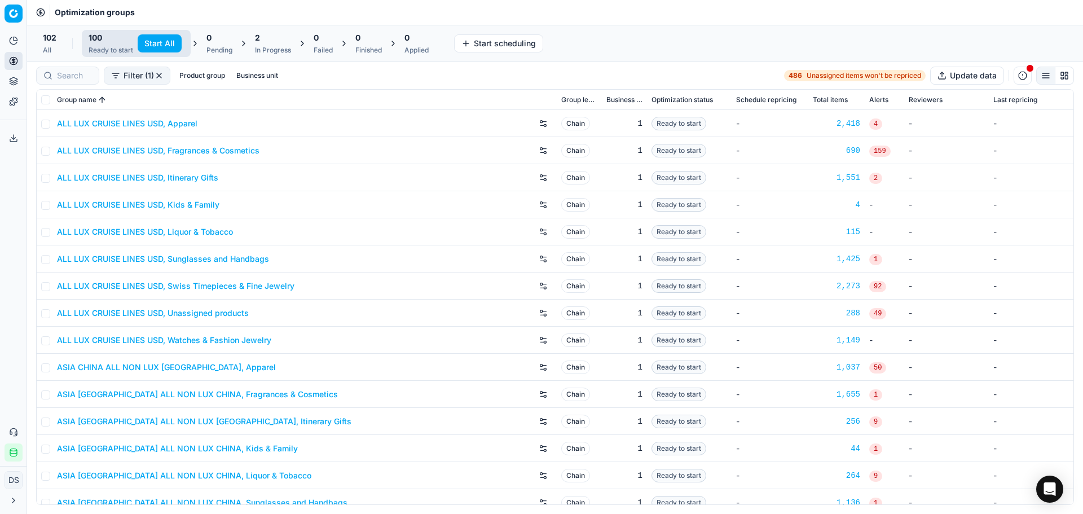
click at [92, 80] on div at bounding box center [67, 76] width 63 height 18
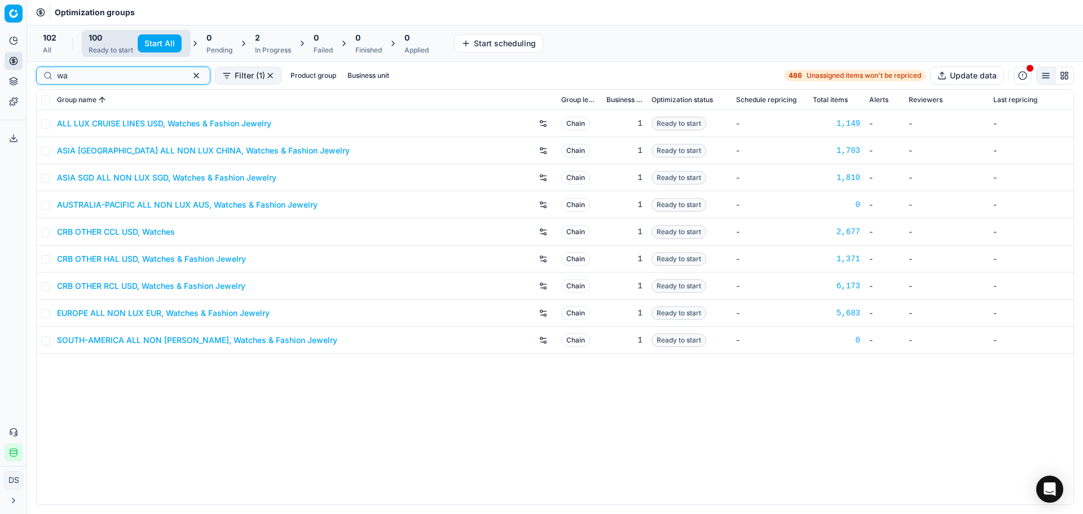
type input "w"
type input "fash"
click at [141, 288] on link "CRB OTHER RCL USD, Watches & Fashion Jewelry" at bounding box center [151, 285] width 188 height 11
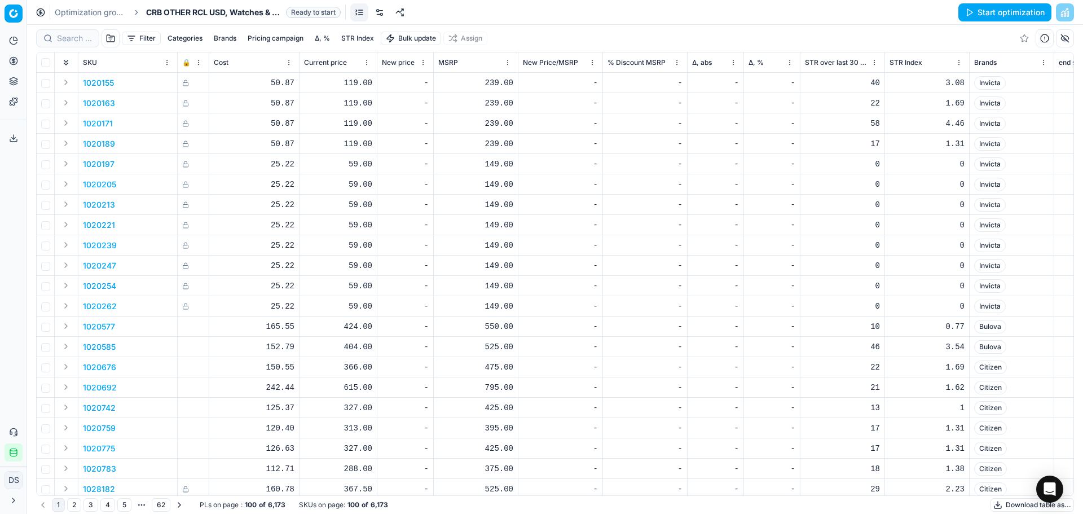
click at [378, 8] on link at bounding box center [379, 12] width 18 height 18
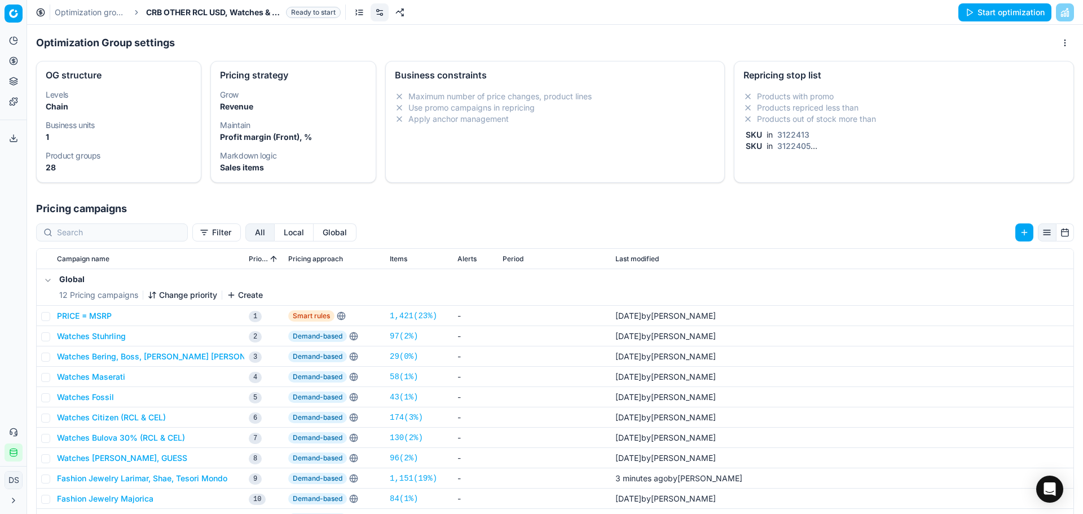
click at [910, 113] on li "Products out of stock more than" at bounding box center [903, 118] width 321 height 11
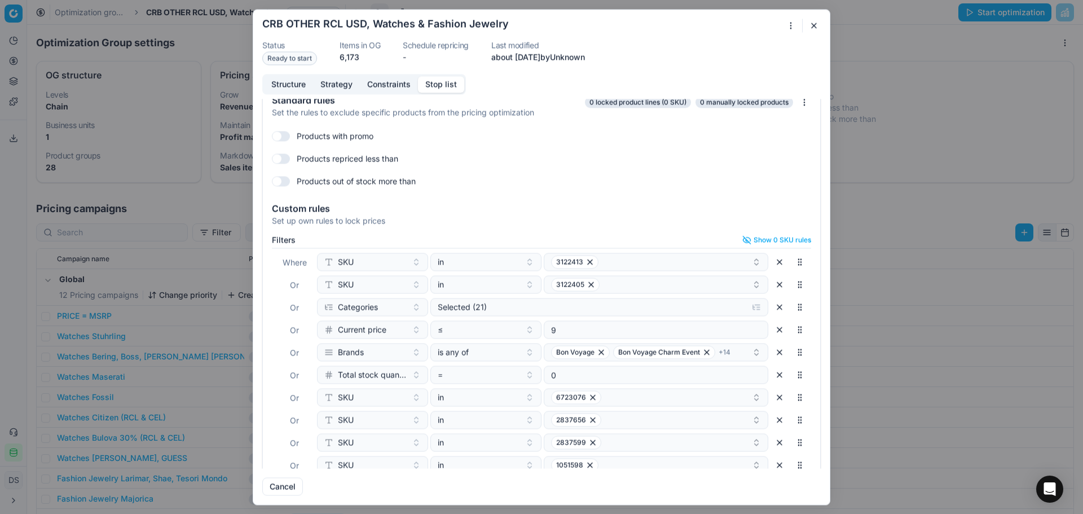
scroll to position [49, 0]
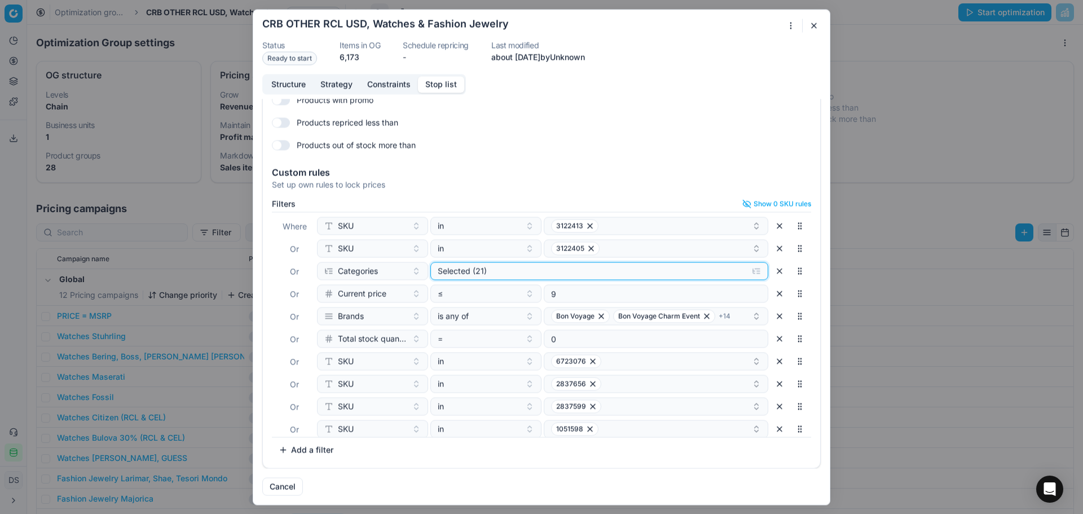
click at [513, 263] on button "Selected (21)" at bounding box center [599, 271] width 338 height 18
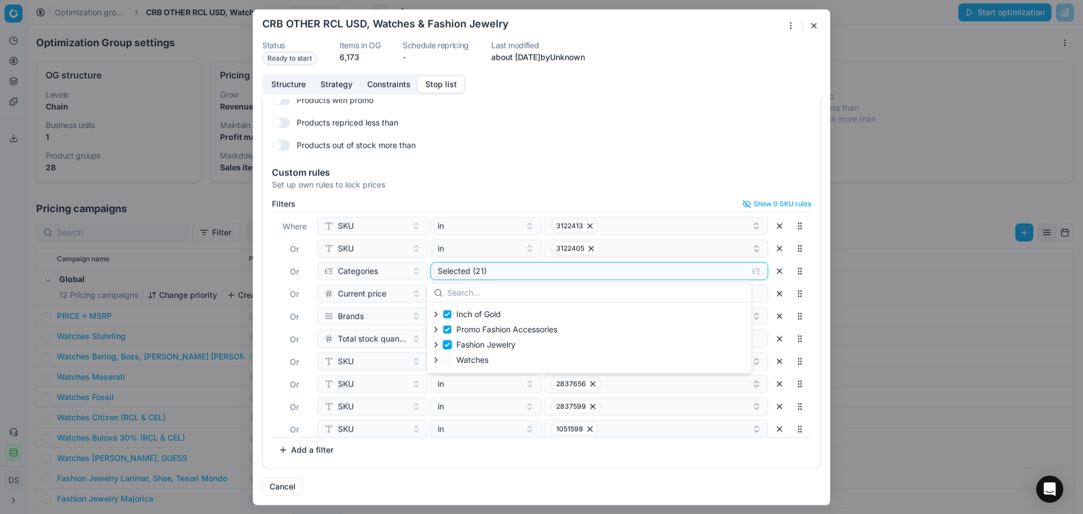
click at [447, 344] on input "Fashion Jewelry" at bounding box center [447, 344] width 9 height 9
checkbox input "false"
click at [446, 360] on input "Watches" at bounding box center [447, 359] width 9 height 9
checkbox input "true"
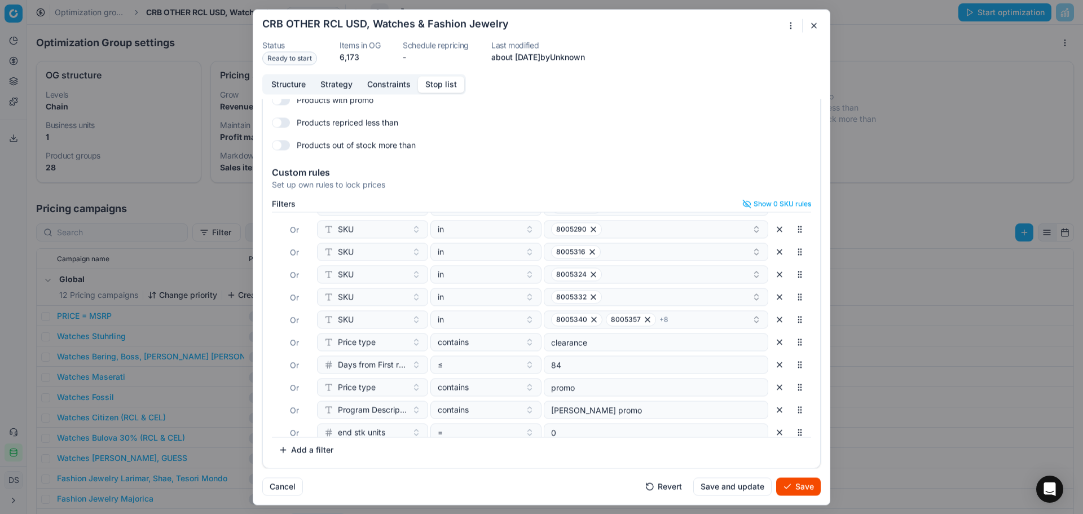
scroll to position [276, 0]
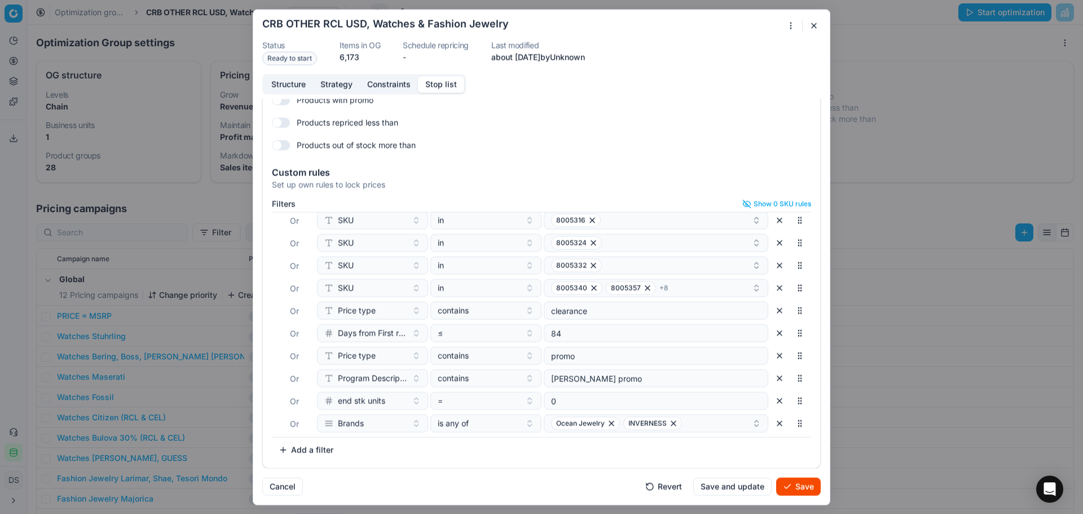
click at [329, 448] on button "Add a filter" at bounding box center [306, 449] width 68 height 18
type input "bradn"
click at [370, 422] on div "Brands" at bounding box center [393, 422] width 146 height 18
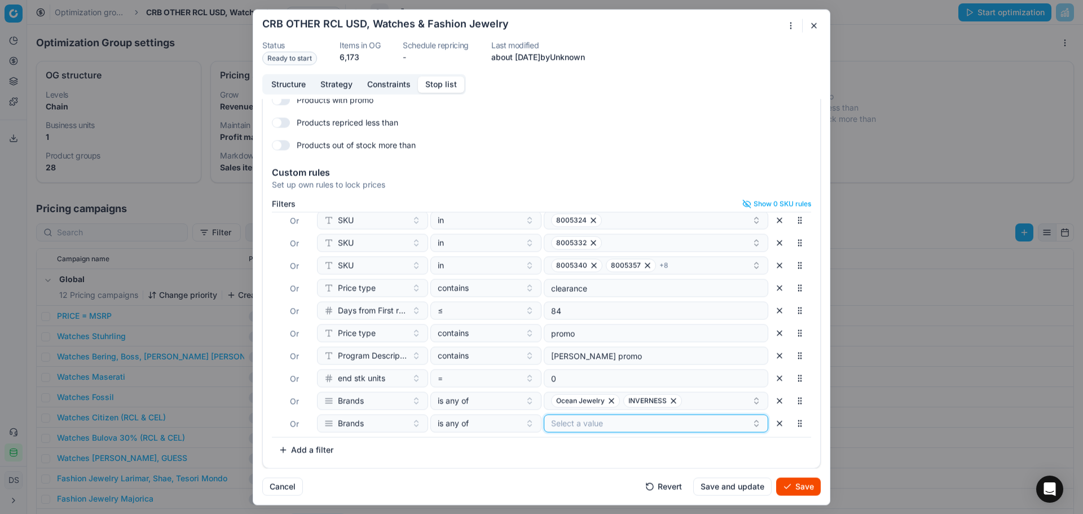
click at [562, 426] on button "Select a value" at bounding box center [656, 423] width 224 height 18
type input "maj"
click at [597, 466] on div "MAJORICA" at bounding box center [643, 466] width 211 height 18
click at [782, 482] on button "Save" at bounding box center [798, 486] width 45 height 18
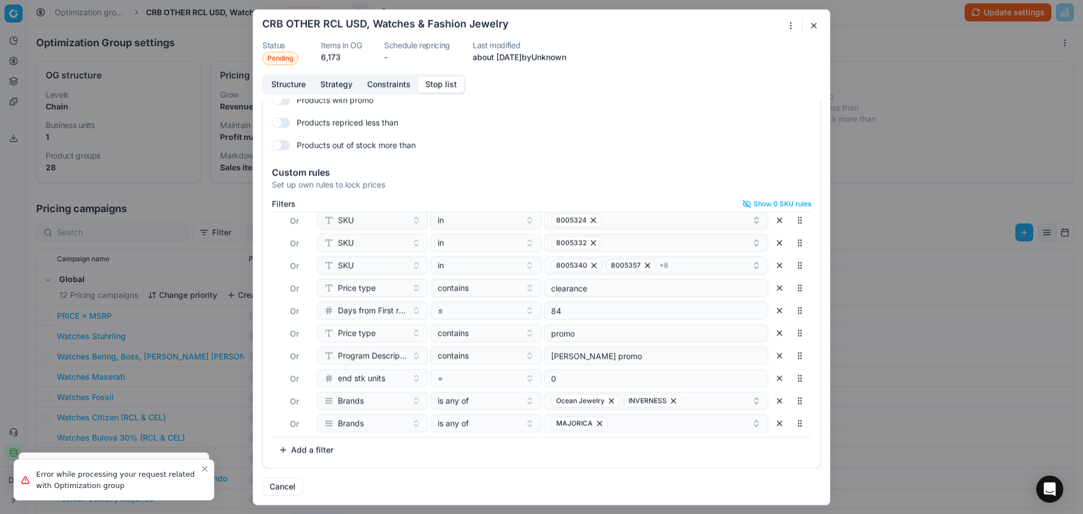
click at [928, 46] on div "Oprimization group is saving... CRB OTHER RCL USD, Watches & Fashion Jewelry St…" at bounding box center [541, 257] width 1083 height 514
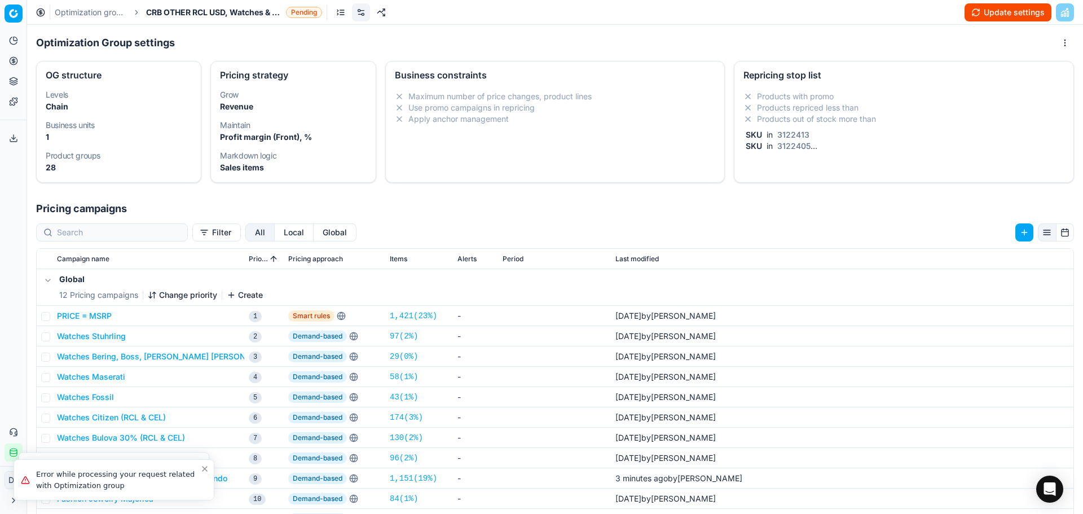
click at [1009, 8] on button "Update settings" at bounding box center [1007, 12] width 87 height 18
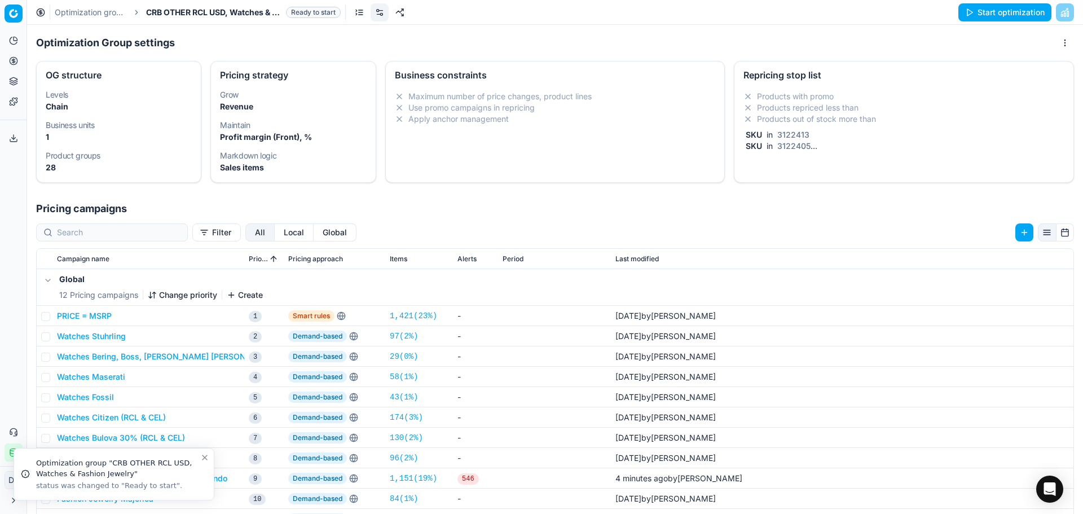
click at [1008, 8] on button "Start optimization" at bounding box center [1004, 12] width 93 height 18
click at [111, 17] on link "Optimization groups" at bounding box center [91, 12] width 72 height 11
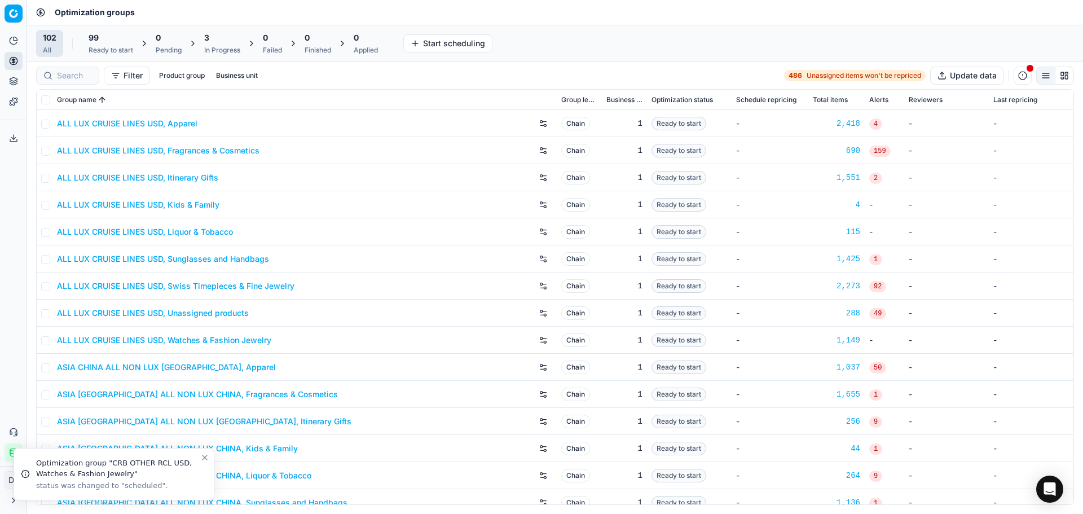
click at [115, 48] on div "Ready to start" at bounding box center [111, 50] width 45 height 9
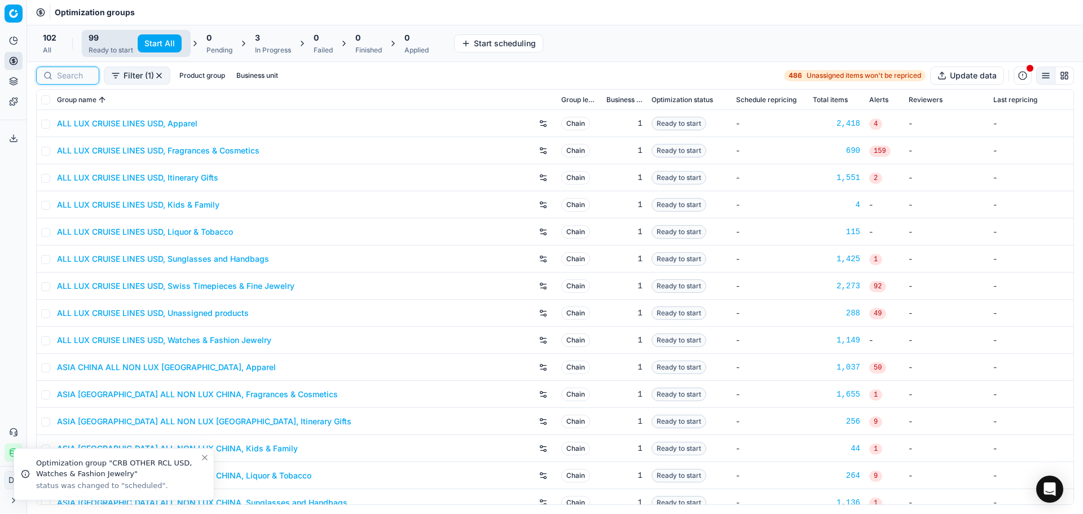
click at [85, 74] on input at bounding box center [74, 75] width 35 height 11
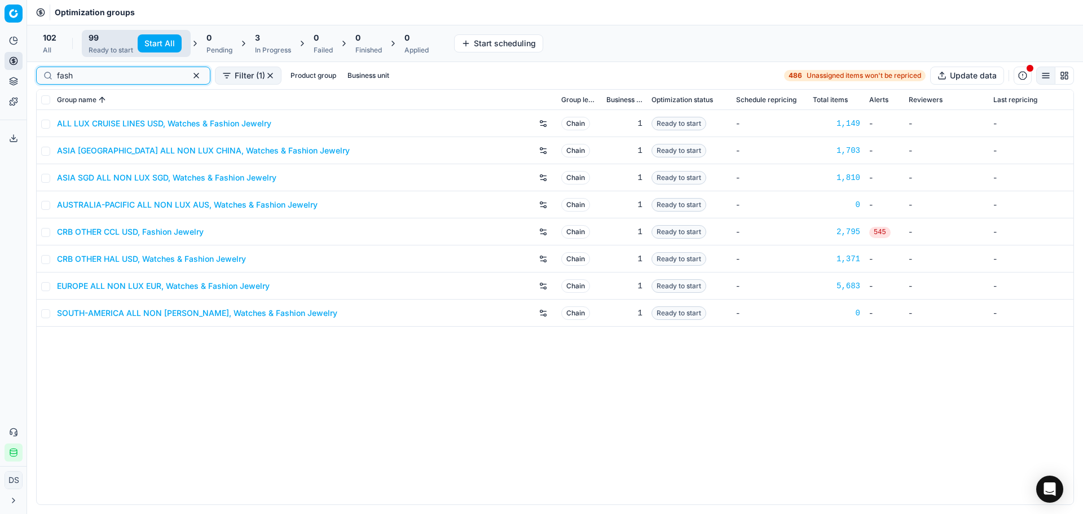
type input "fash"
click at [123, 219] on td "CRB OTHER CCL USD, Fashion Jewelry" at bounding box center [304, 231] width 504 height 27
click at [123, 229] on link "CRB OTHER CCL USD, Fashion Jewelry" at bounding box center [130, 231] width 147 height 11
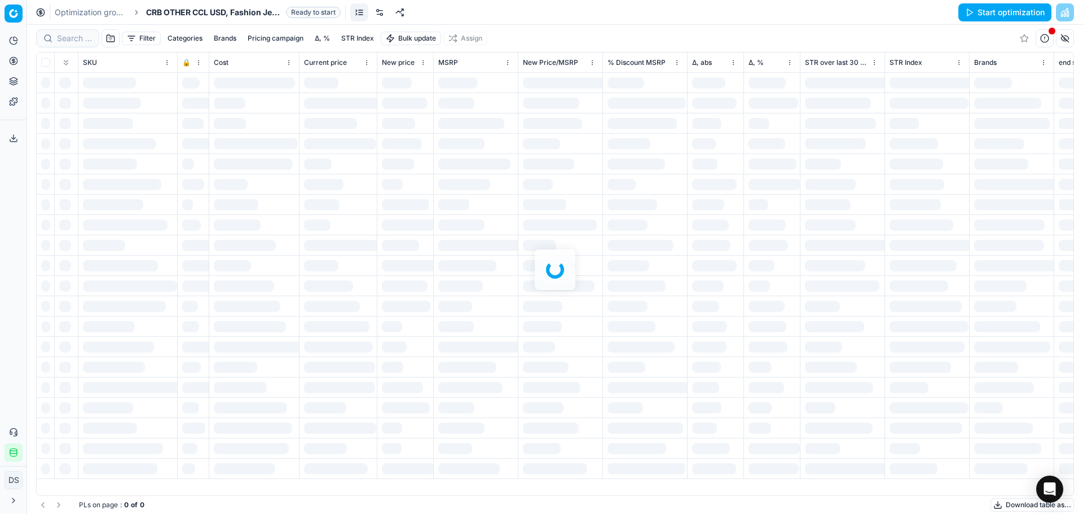
click at [382, 16] on link at bounding box center [379, 12] width 18 height 18
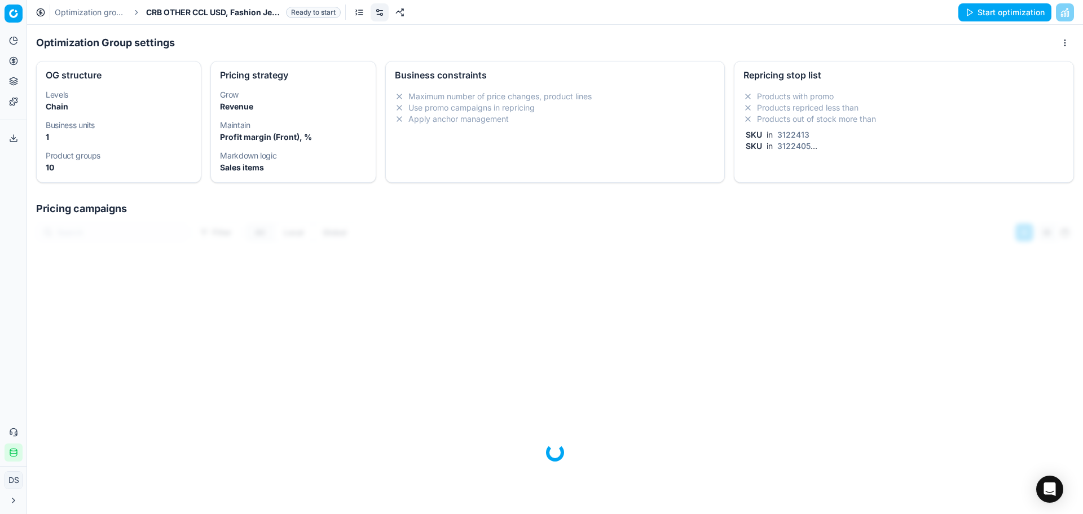
click at [889, 78] on div "Repricing stop list" at bounding box center [903, 74] width 321 height 9
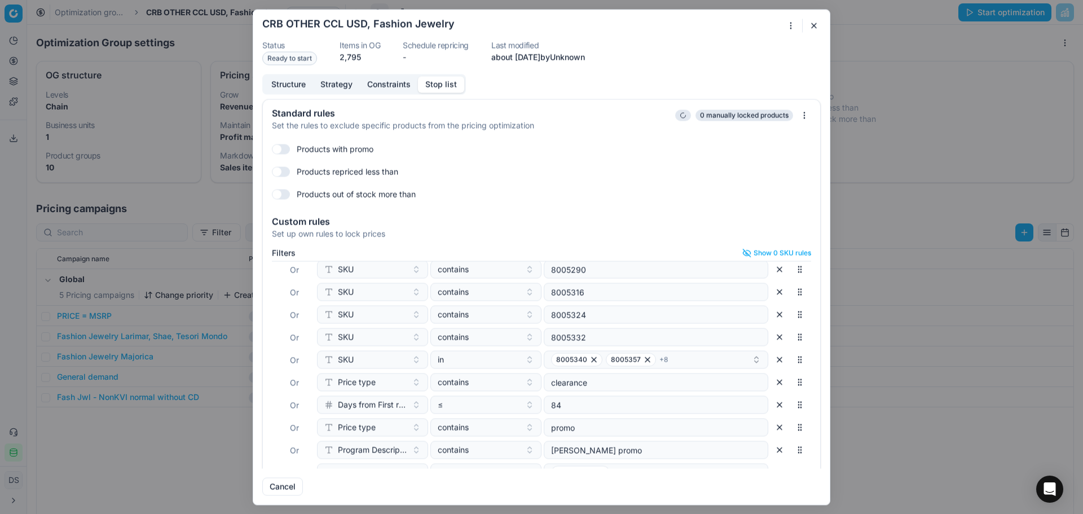
scroll to position [49, 0]
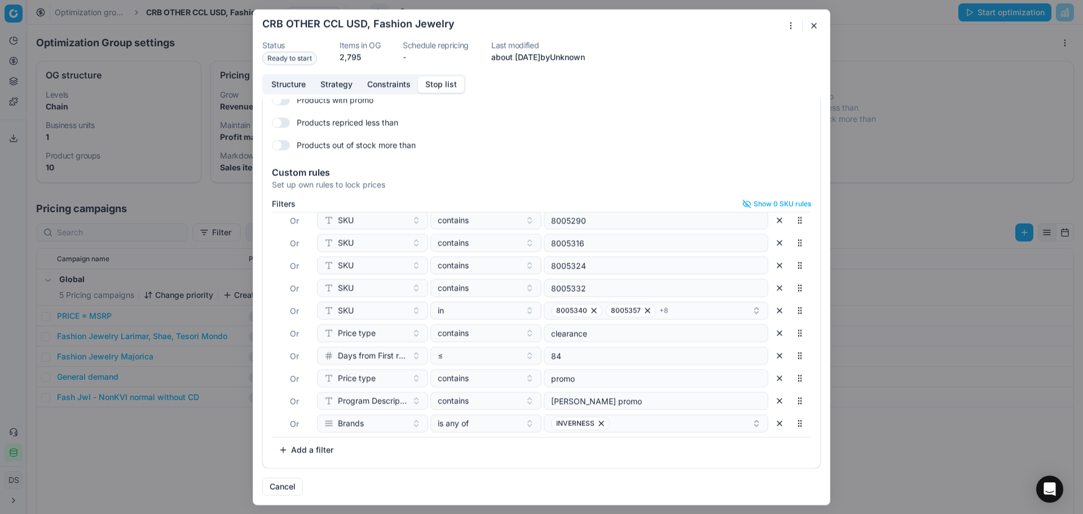
click at [289, 449] on button "Add a filter" at bounding box center [306, 449] width 68 height 18
type input "bradn"
click at [392, 427] on div "Brands" at bounding box center [393, 422] width 146 height 18
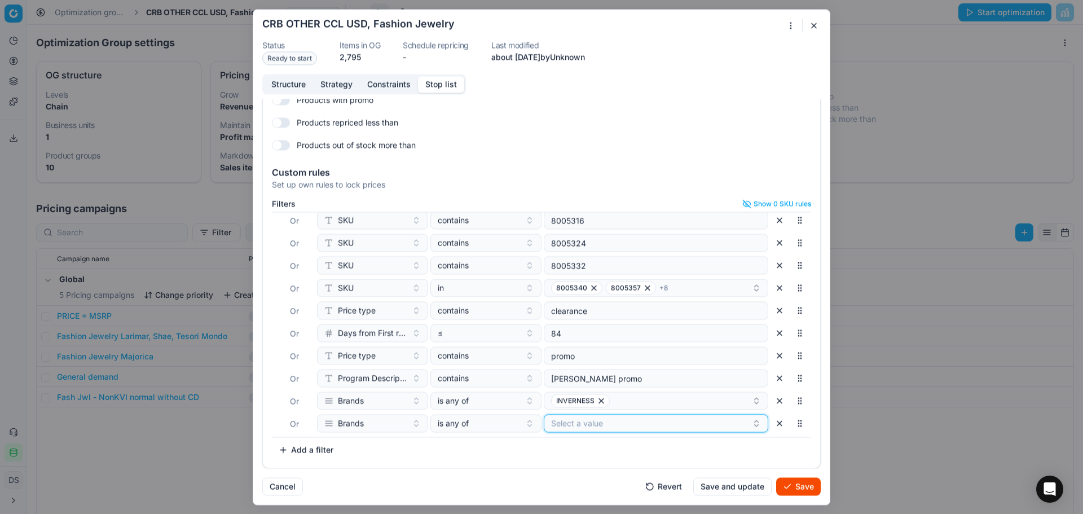
click at [557, 420] on button "Select a value" at bounding box center [656, 423] width 224 height 18
type input "majo"
click at [611, 470] on div "MAJORICA" at bounding box center [643, 466] width 211 height 18
click at [783, 485] on button "Save" at bounding box center [798, 486] width 45 height 18
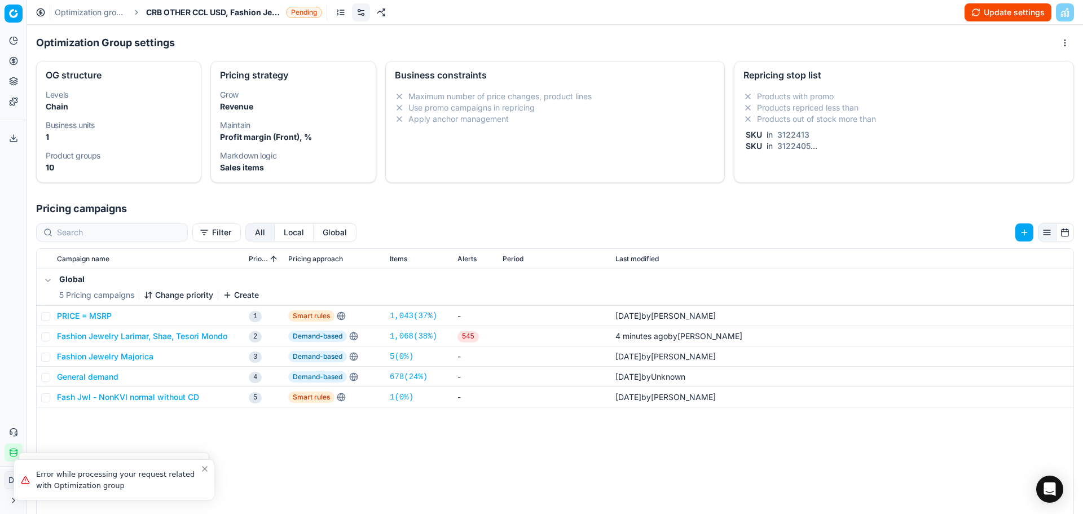
drag, startPoint x: 939, startPoint y: 21, endPoint x: 968, endPoint y: 18, distance: 29.5
click at [939, 21] on div "Oprimization group is saving... CRB OTHER CCL USD, Fashion Jewelry Status Pendi…" at bounding box center [541, 257] width 1083 height 514
click at [1005, 18] on button "Update settings" at bounding box center [1007, 12] width 87 height 18
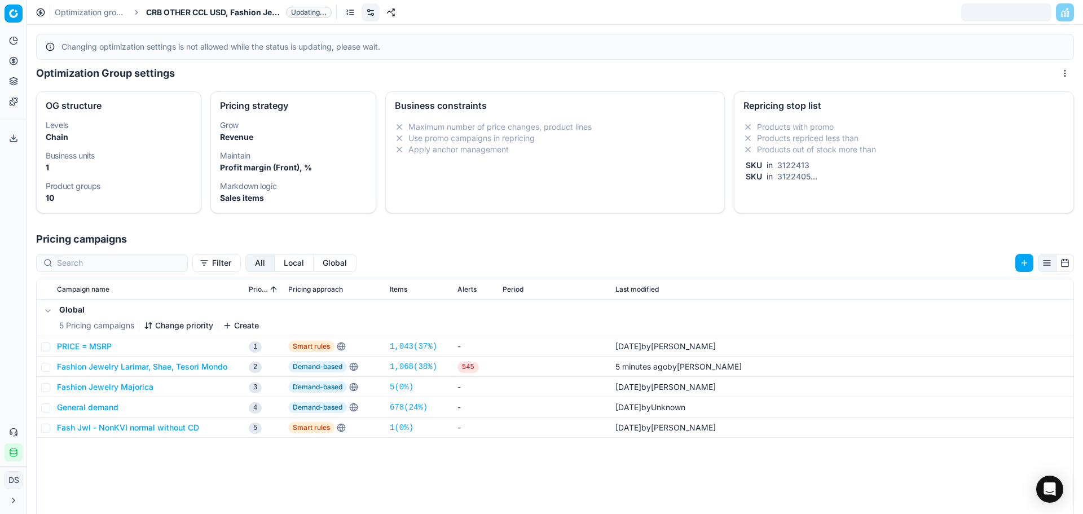
click at [111, 8] on link "Optimization groups" at bounding box center [91, 12] width 72 height 11
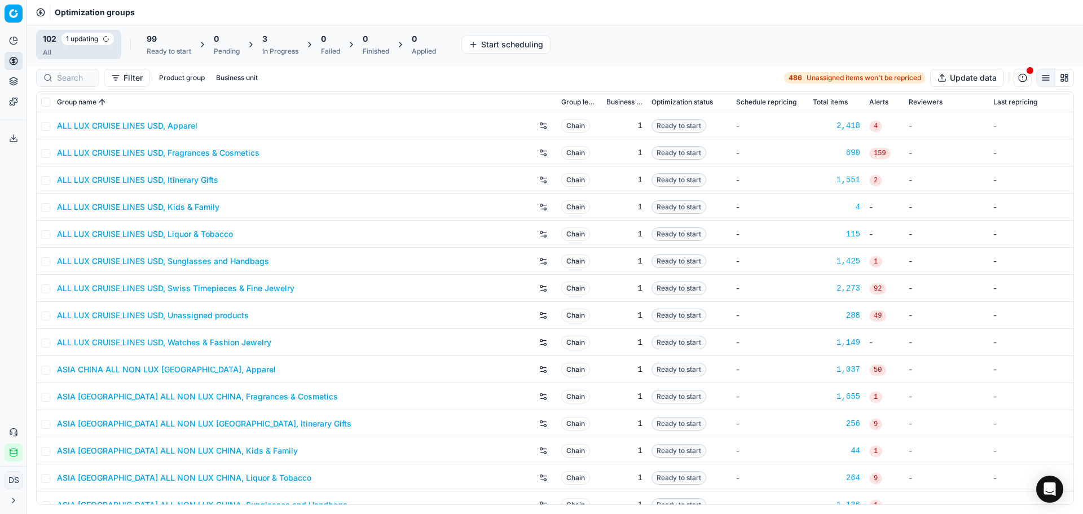
click at [292, 40] on div "3" at bounding box center [280, 38] width 36 height 11
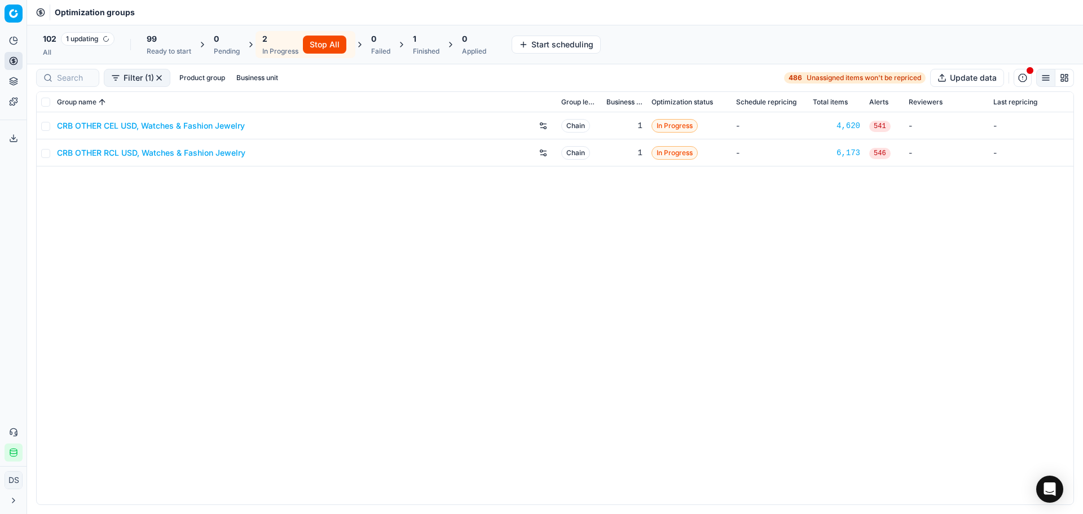
click at [89, 50] on div "All" at bounding box center [79, 52] width 72 height 9
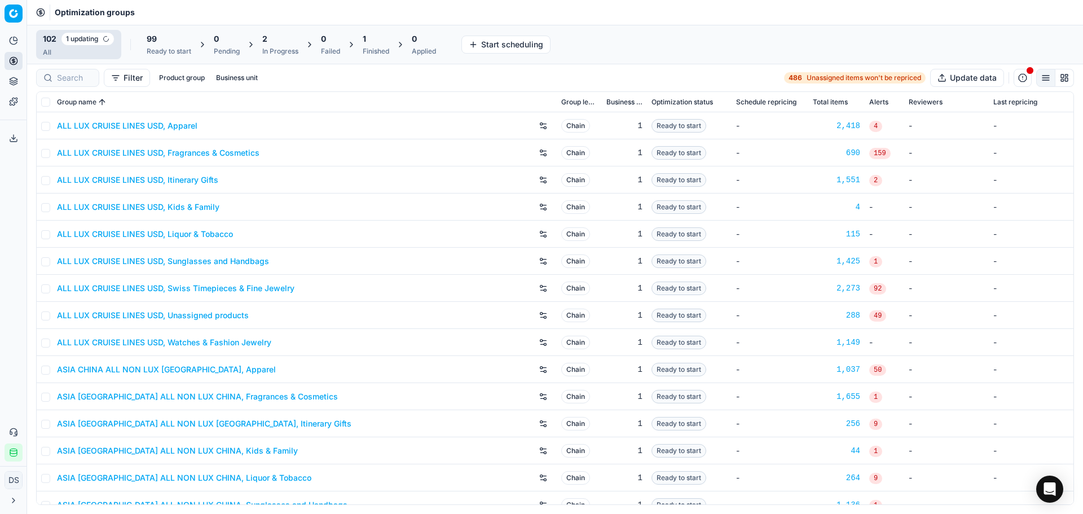
click at [387, 53] on div "Finished" at bounding box center [376, 51] width 27 height 9
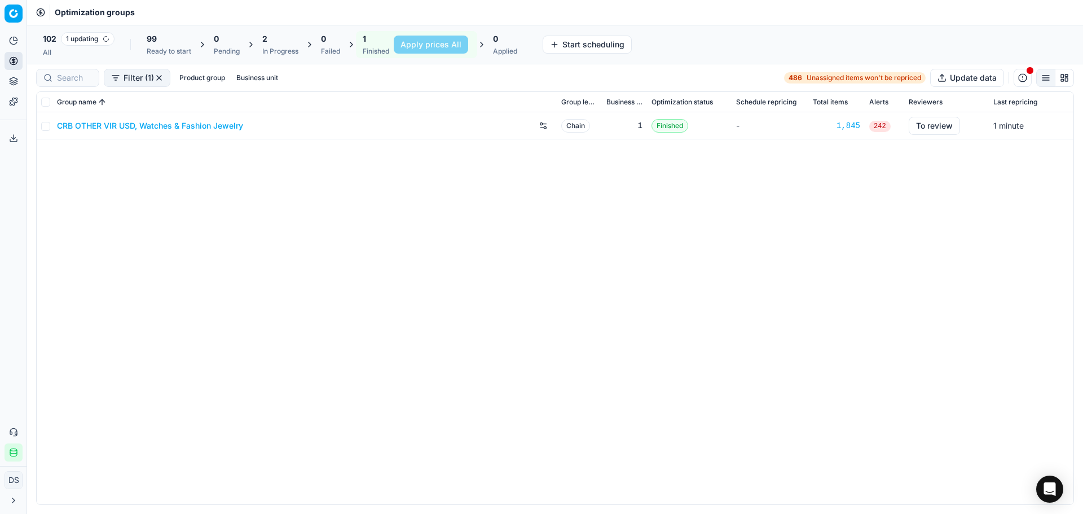
click at [164, 127] on link "CRB OTHER VIR USD, Watches & Fashion Jewelry" at bounding box center [150, 125] width 186 height 11
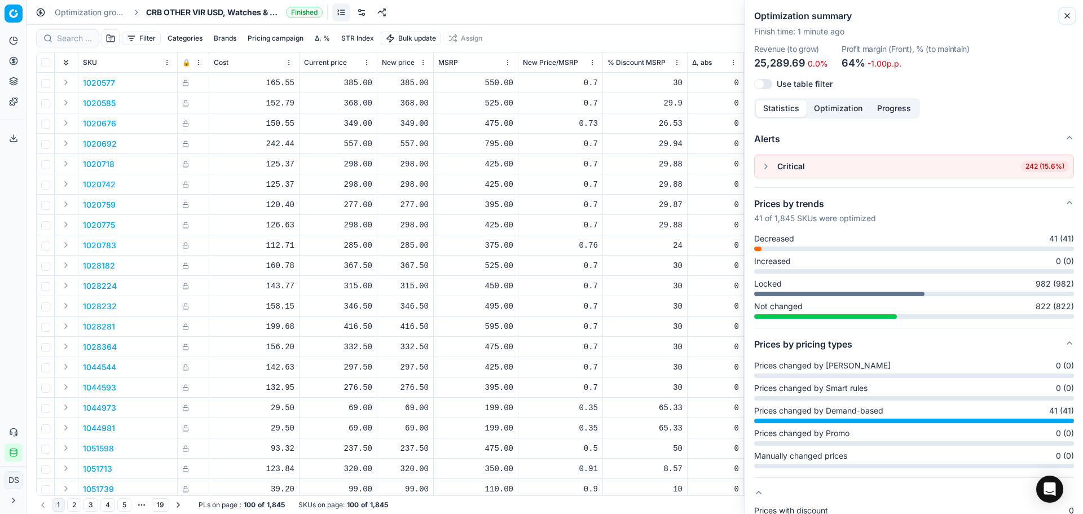
click at [1066, 13] on icon "button" at bounding box center [1066, 15] width 9 height 9
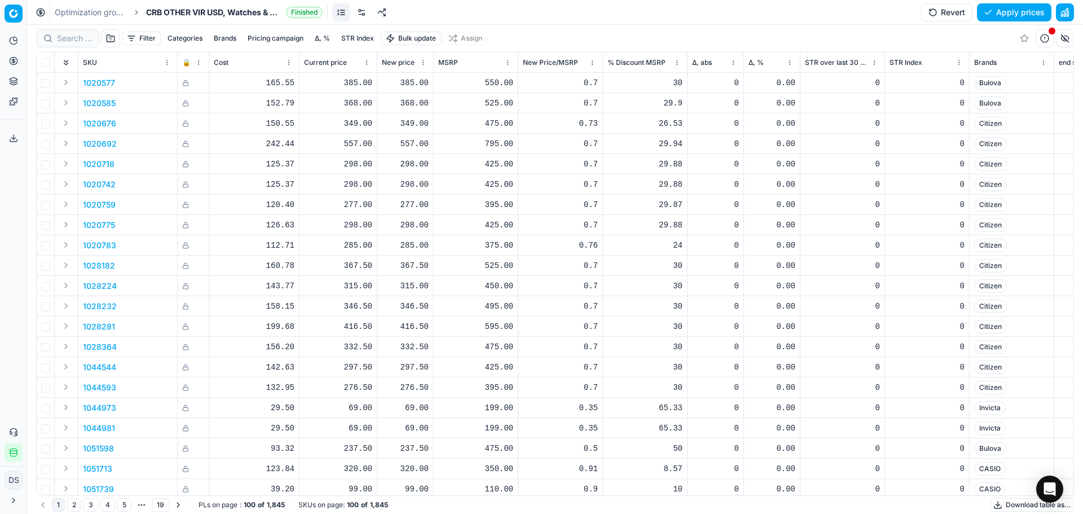
click at [145, 34] on button "Filter" at bounding box center [141, 39] width 39 height 14
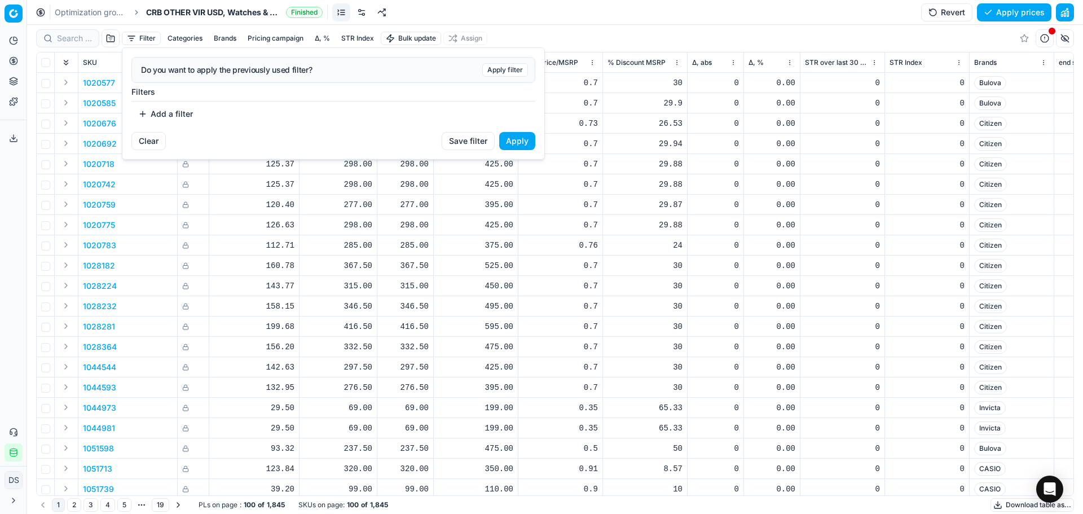
click at [169, 115] on button "Add a filter" at bounding box center [165, 114] width 68 height 18
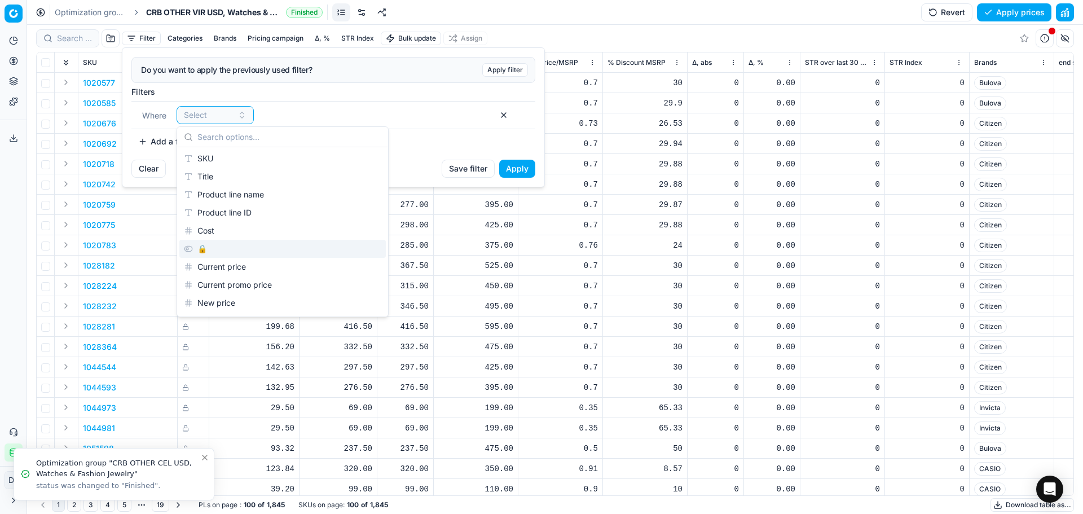
click at [210, 245] on div "🔒" at bounding box center [282, 249] width 206 height 18
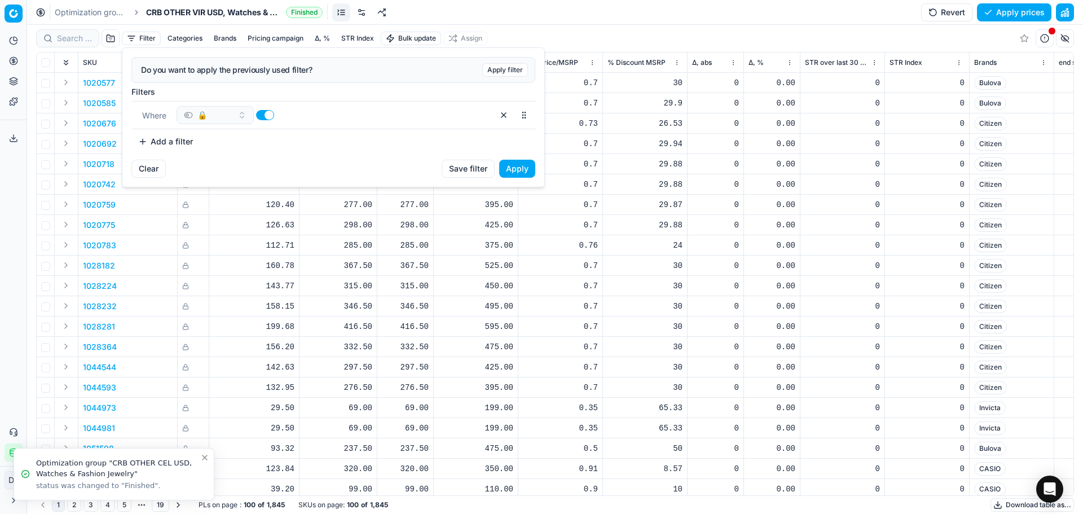
click at [271, 117] on button "button" at bounding box center [265, 115] width 18 height 10
click at [515, 166] on button "Apply" at bounding box center [517, 169] width 36 height 18
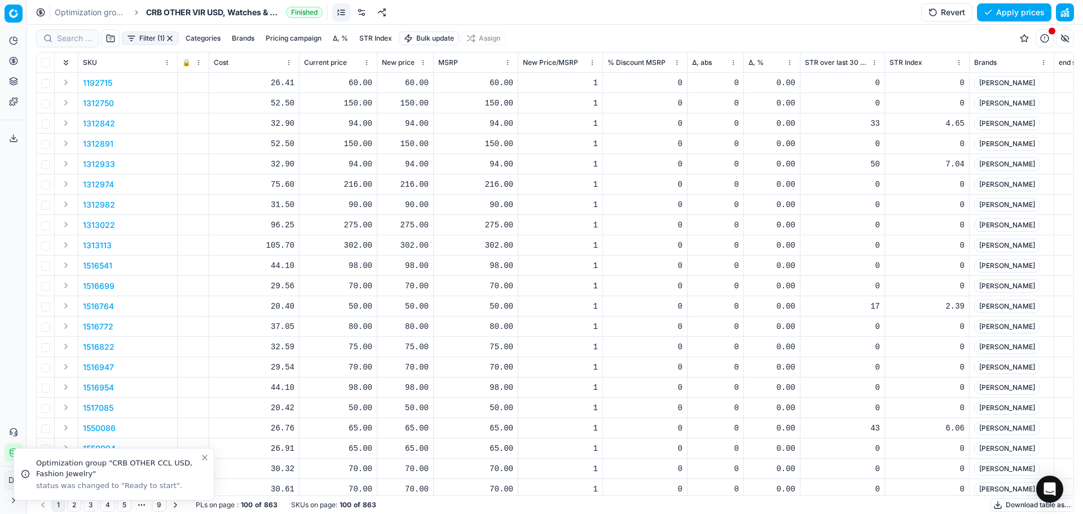
click at [236, 39] on button "Brands" at bounding box center [243, 39] width 32 height 14
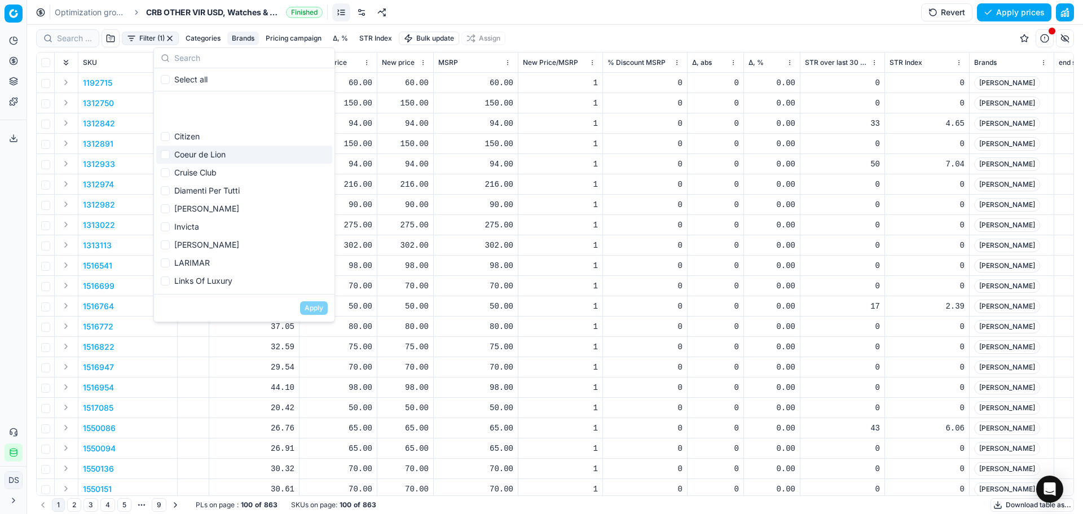
scroll to position [113, 0]
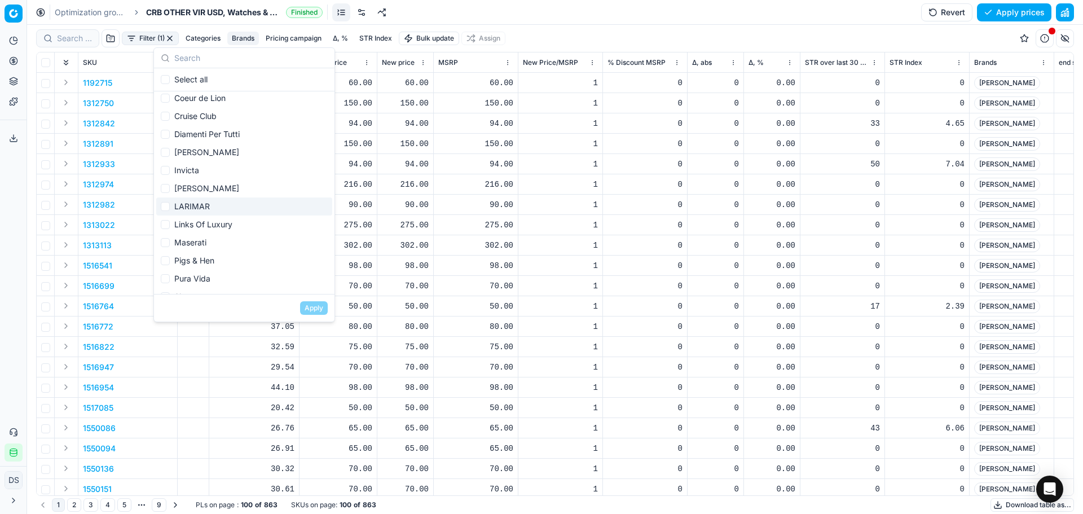
click at [204, 201] on div "LARIMAR" at bounding box center [244, 206] width 176 height 18
checkbox input "true"
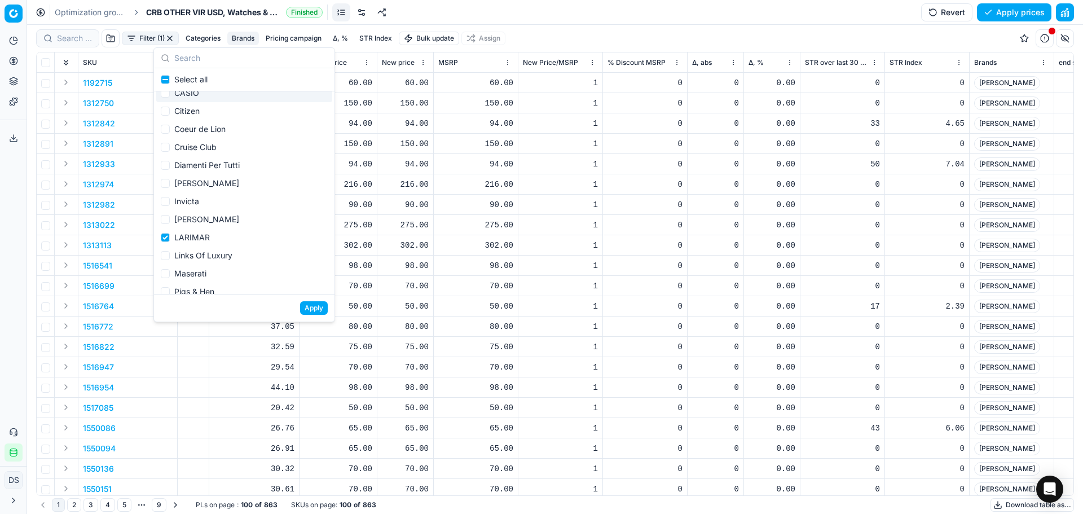
scroll to position [199, 0]
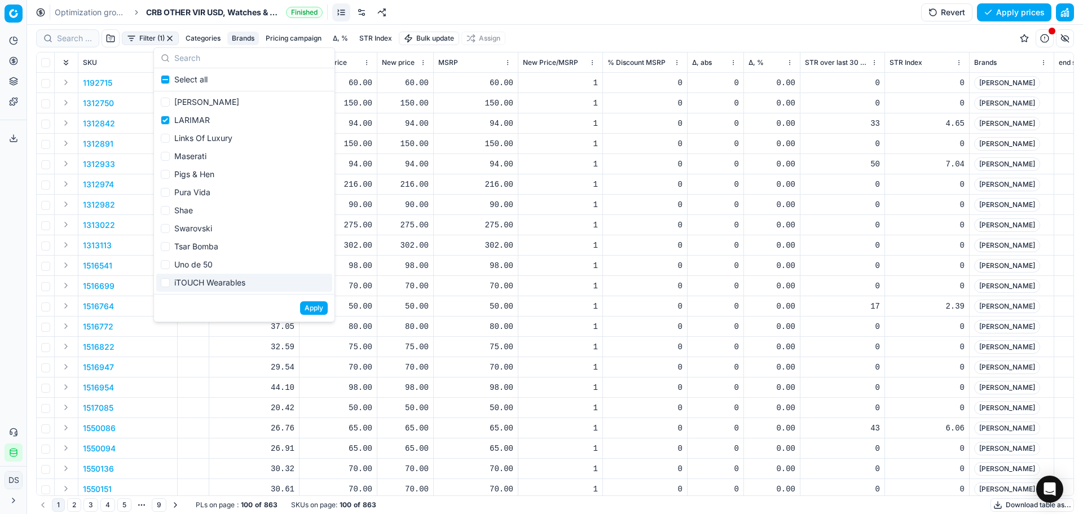
click at [318, 307] on button "Apply" at bounding box center [314, 308] width 28 height 14
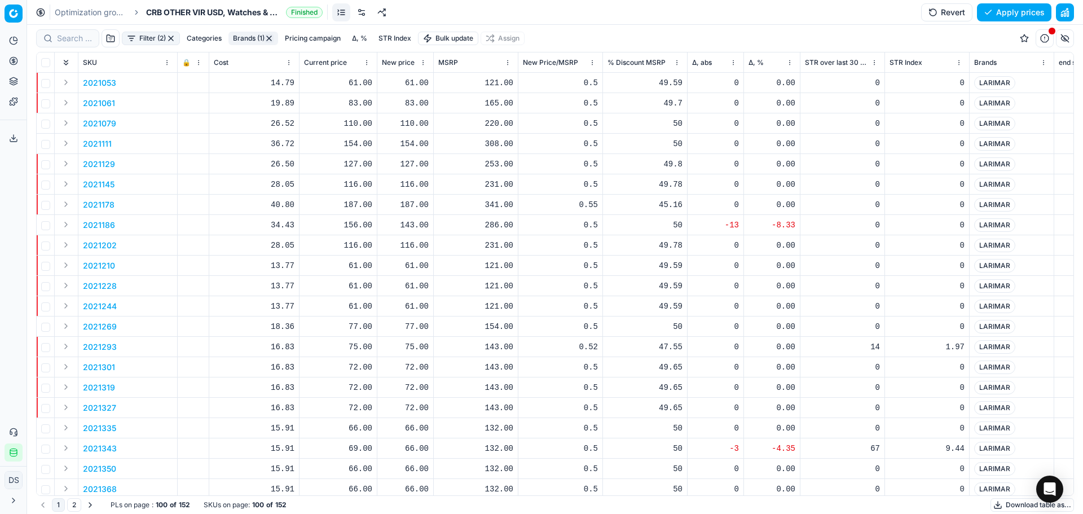
click at [94, 8] on link "Optimization groups" at bounding box center [91, 12] width 72 height 11
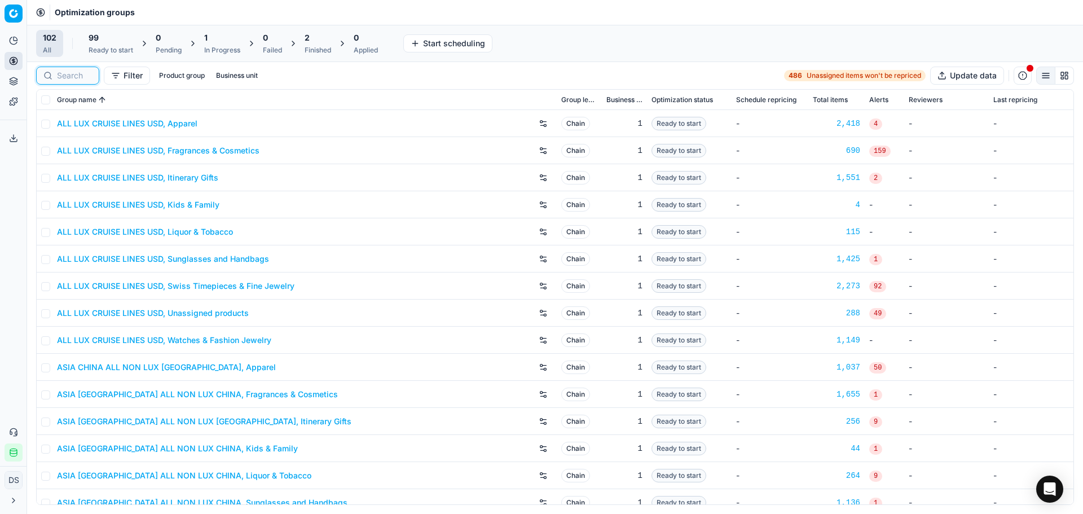
click at [63, 73] on input at bounding box center [74, 75] width 35 height 11
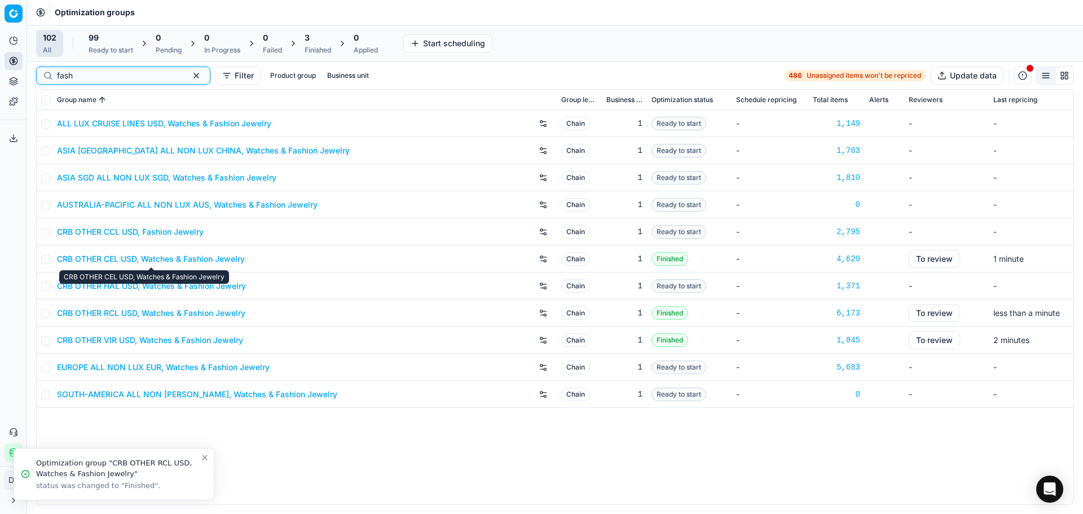
type input "fash"
click at [171, 228] on link "CRB OTHER CCL USD, Fashion Jewelry" at bounding box center [130, 231] width 147 height 11
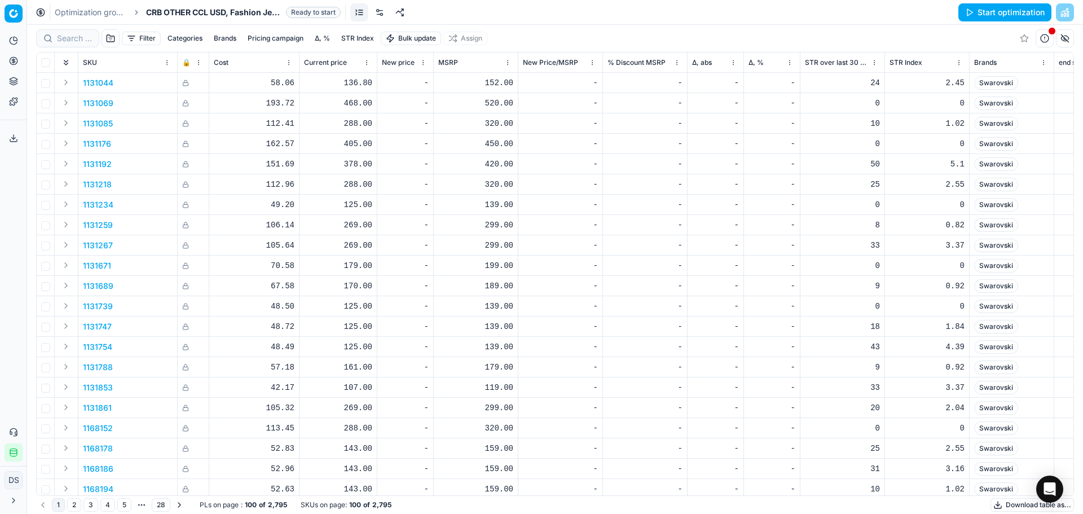
click at [383, 14] on link at bounding box center [379, 12] width 18 height 18
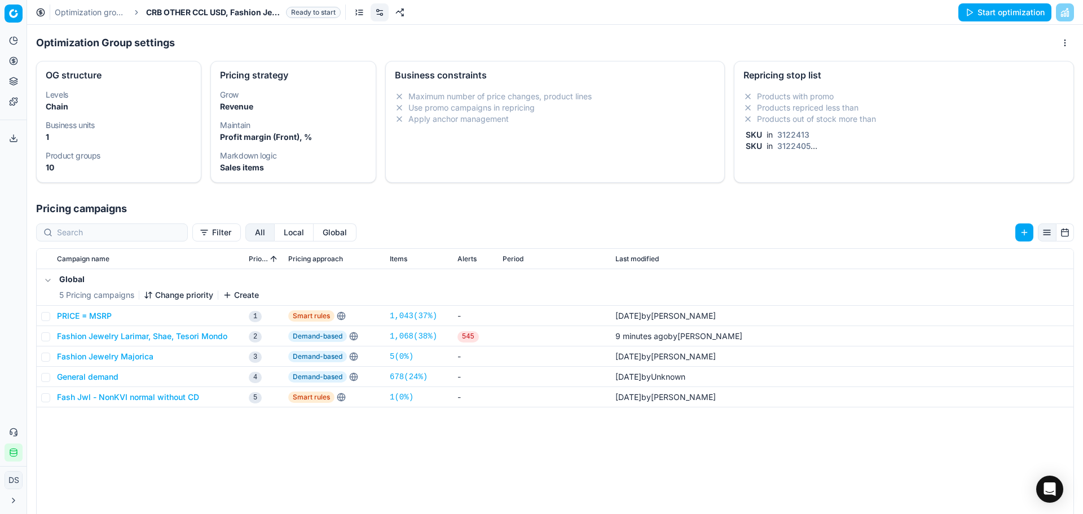
click at [838, 117] on li "Products out of stock more than" at bounding box center [903, 118] width 321 height 11
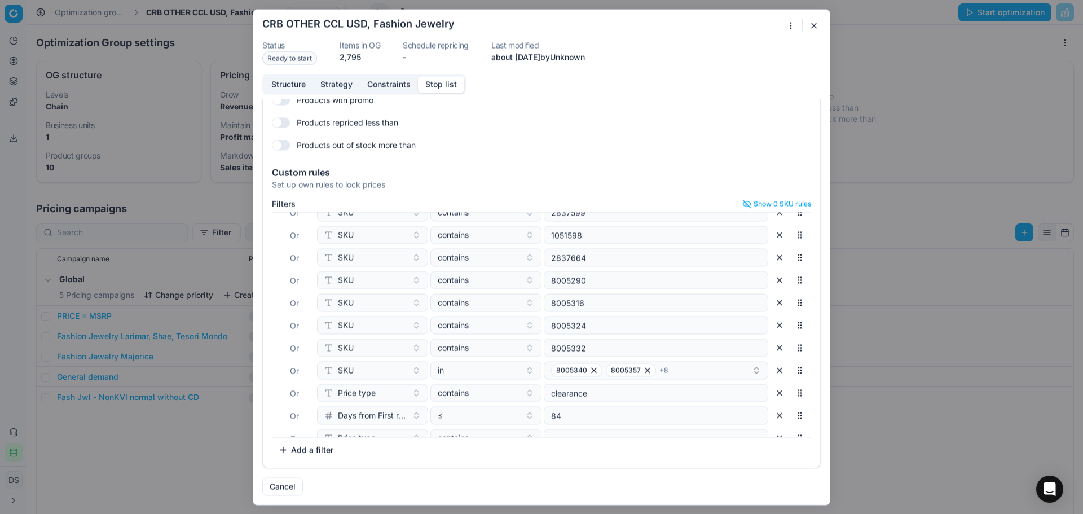
scroll to position [299, 0]
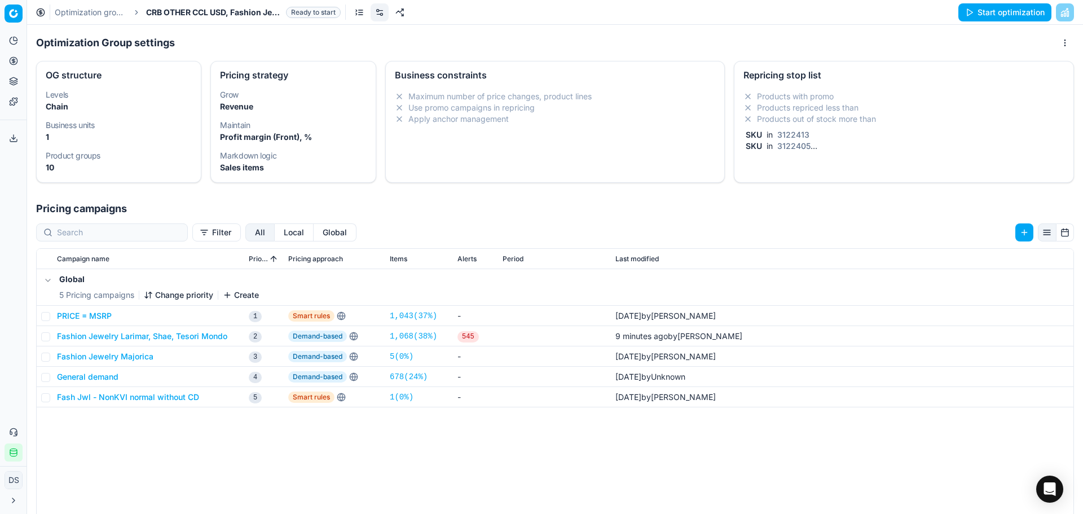
click at [917, 29] on div "Oprimization group is saving... CRB OTHER CCL USD, Fashion Jewelry Status Ready…" at bounding box center [541, 257] width 1083 height 514
click at [1006, 13] on button "Start optimization" at bounding box center [1004, 12] width 93 height 18
click at [63, 14] on link "Optimization groups" at bounding box center [91, 12] width 72 height 11
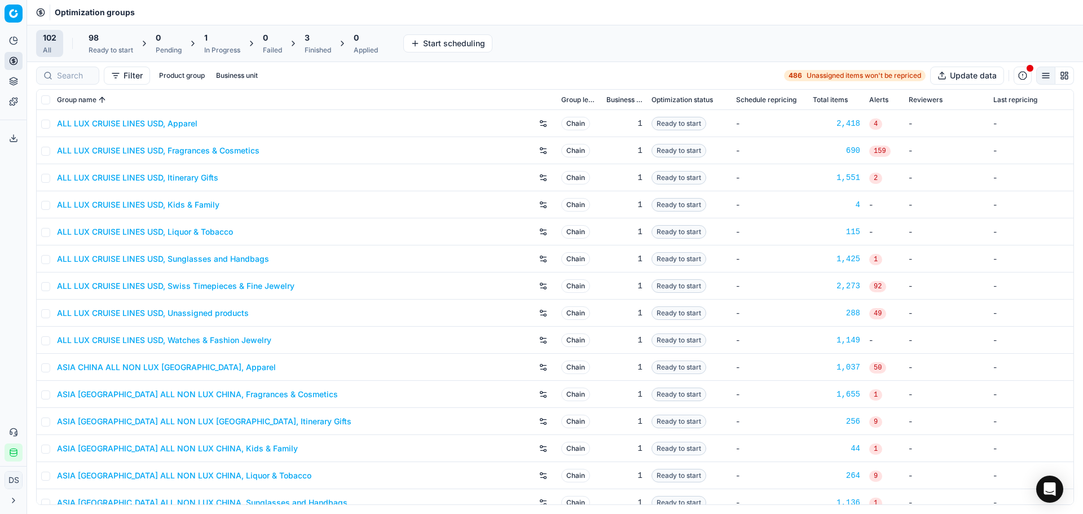
click at [218, 47] on div "In Progress" at bounding box center [222, 50] width 36 height 9
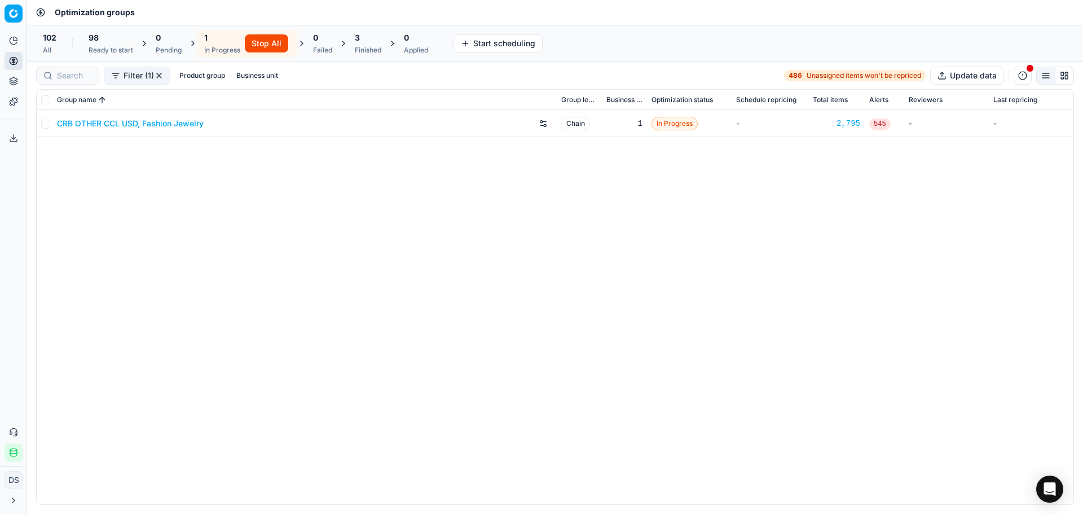
click at [378, 48] on div "Finished" at bounding box center [368, 50] width 27 height 9
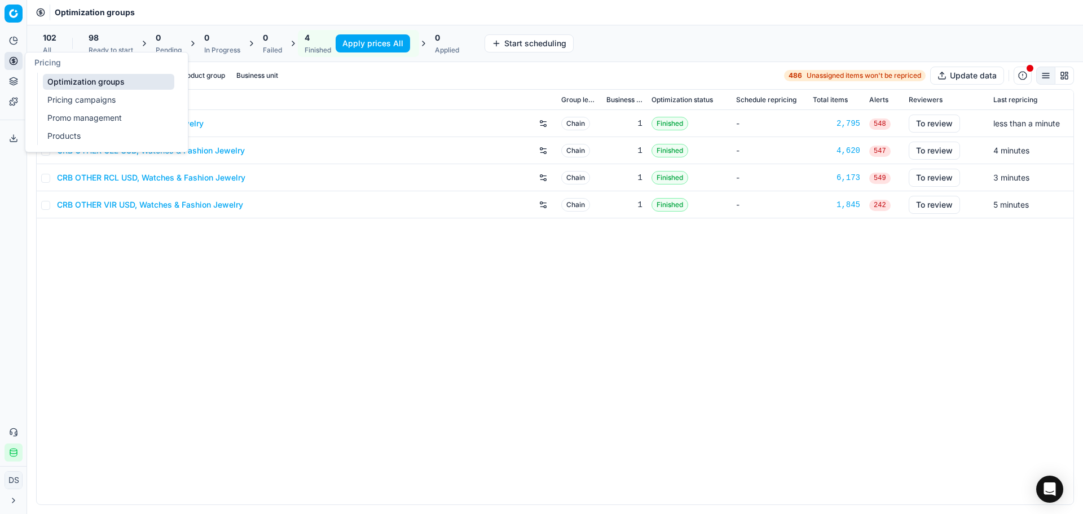
click at [8, 89] on button "Product portfolio" at bounding box center [14, 81] width 18 height 18
click at [73, 137] on link "Dynamic reports" at bounding box center [108, 138] width 131 height 16
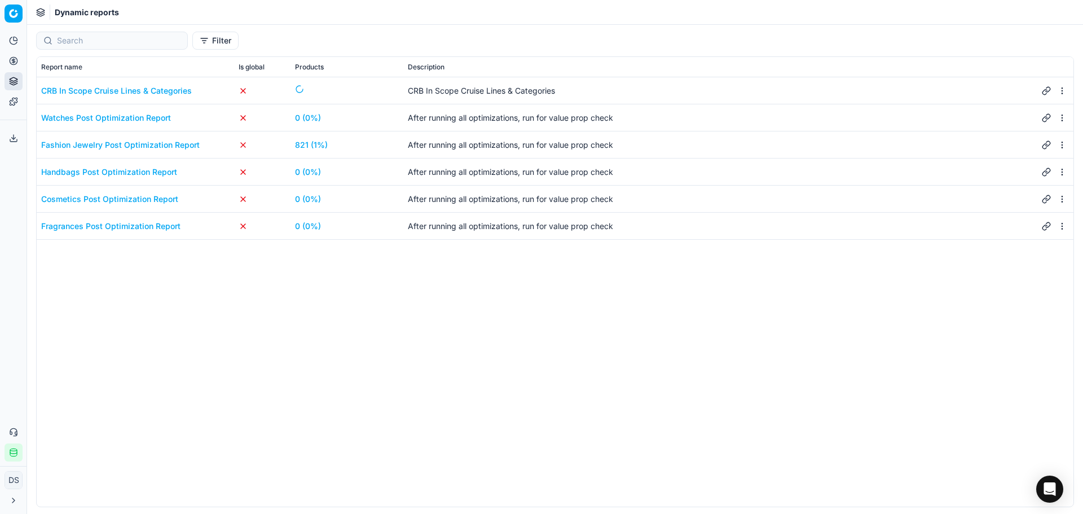
click at [158, 139] on div "Fashion Jewelry Post Optimization Report" at bounding box center [120, 144] width 158 height 11
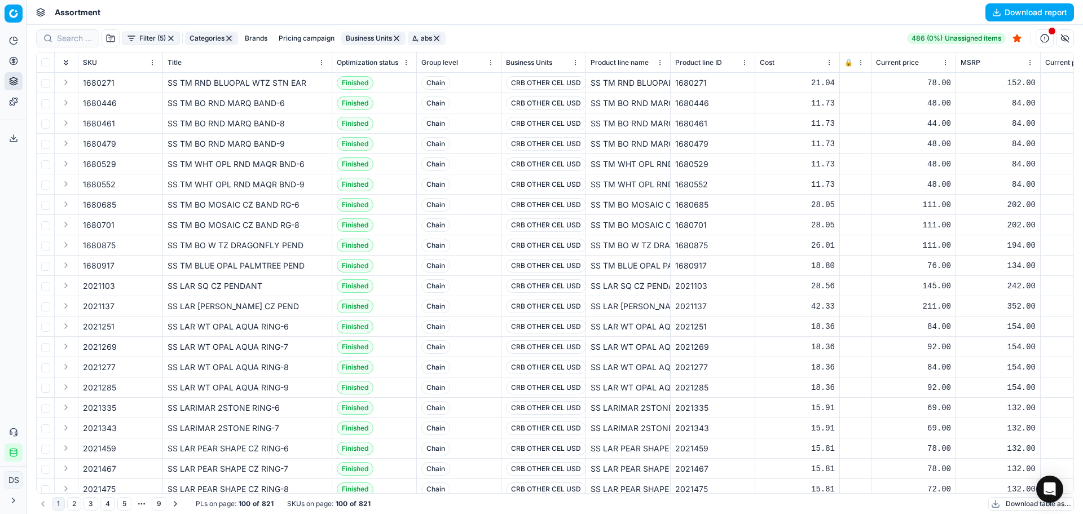
click at [1037, 14] on button "Download report" at bounding box center [1029, 12] width 89 height 18
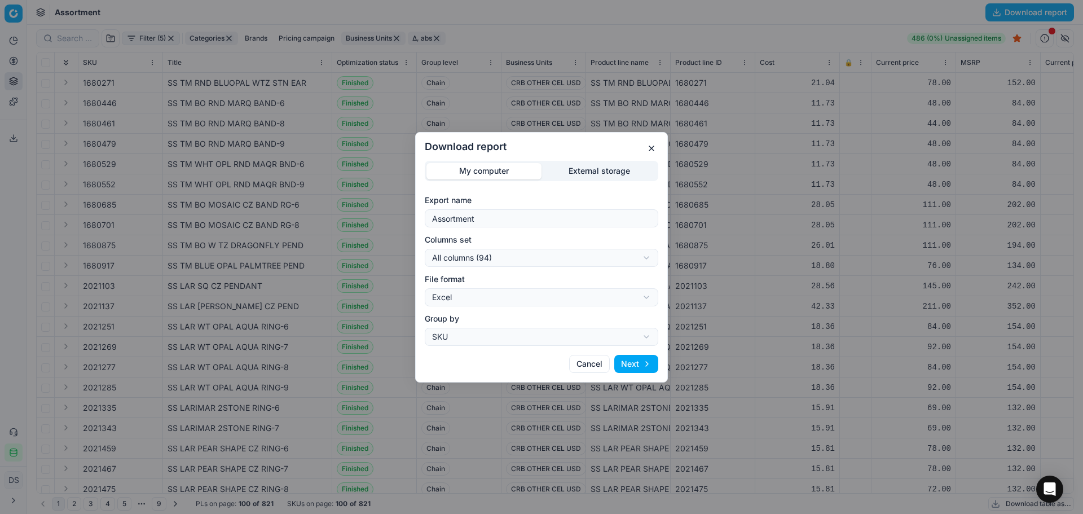
click at [466, 251] on div "Download report My computer External storage Export name Assortment Columns set…" at bounding box center [541, 257] width 1083 height 514
select select "custom"
click at [638, 363] on button "Next" at bounding box center [636, 364] width 44 height 18
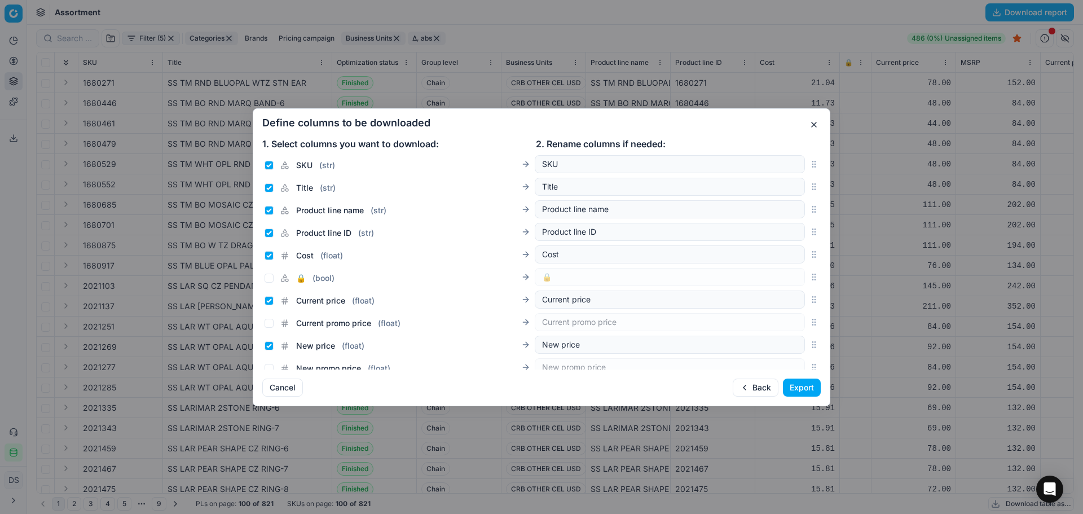
click at [815, 387] on button "Export" at bounding box center [802, 387] width 38 height 18
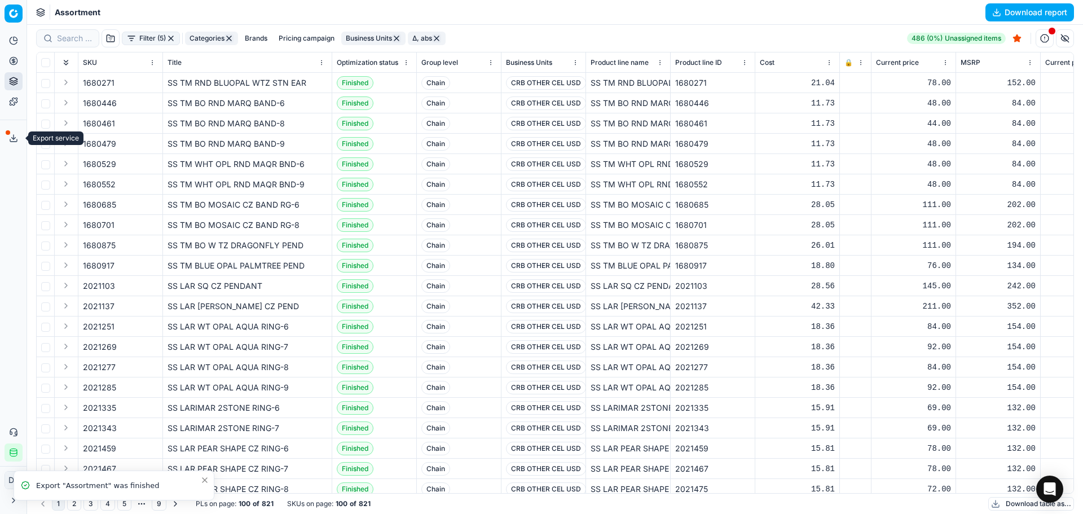
click at [10, 139] on icon at bounding box center [13, 138] width 9 height 9
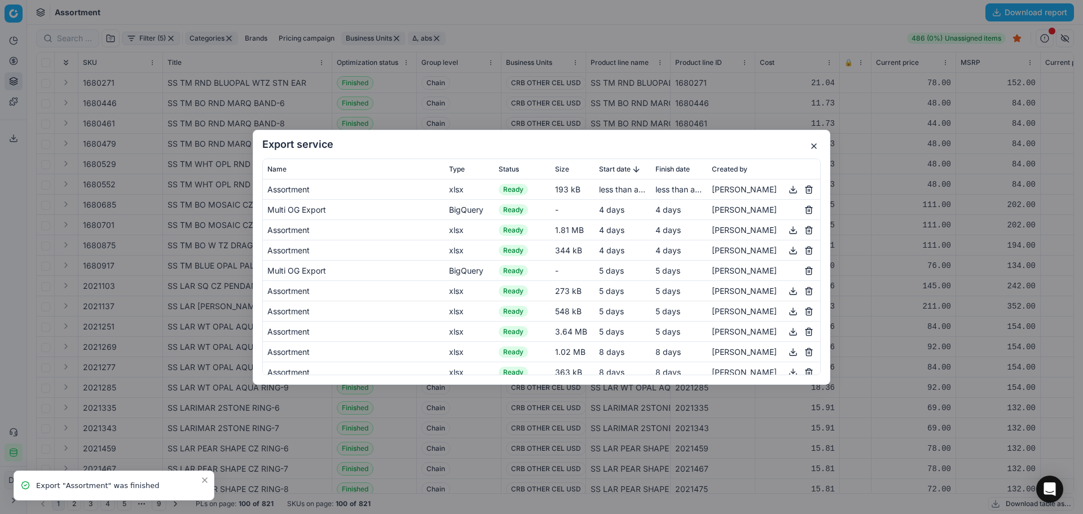
click at [786, 189] on button "button" at bounding box center [793, 189] width 14 height 14
